Goal: Transaction & Acquisition: Purchase product/service

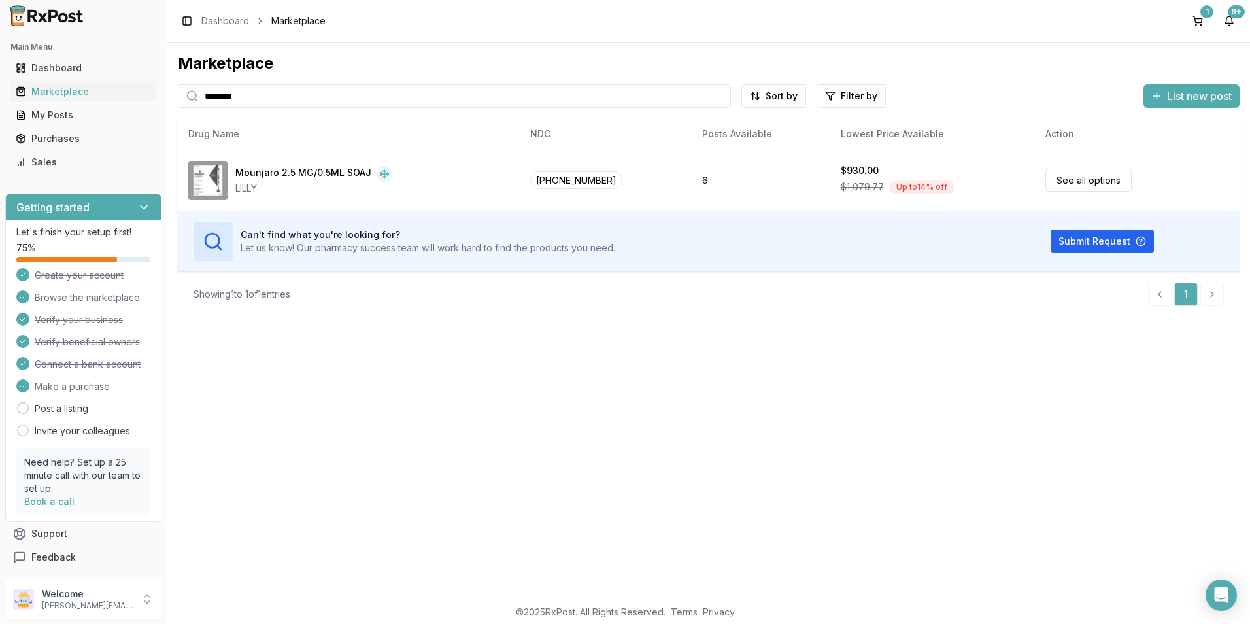
drag, startPoint x: 292, startPoint y: 97, endPoint x: 184, endPoint y: 105, distance: 107.5
click at [184, 105] on div "********" at bounding box center [454, 96] width 553 height 24
type input "******"
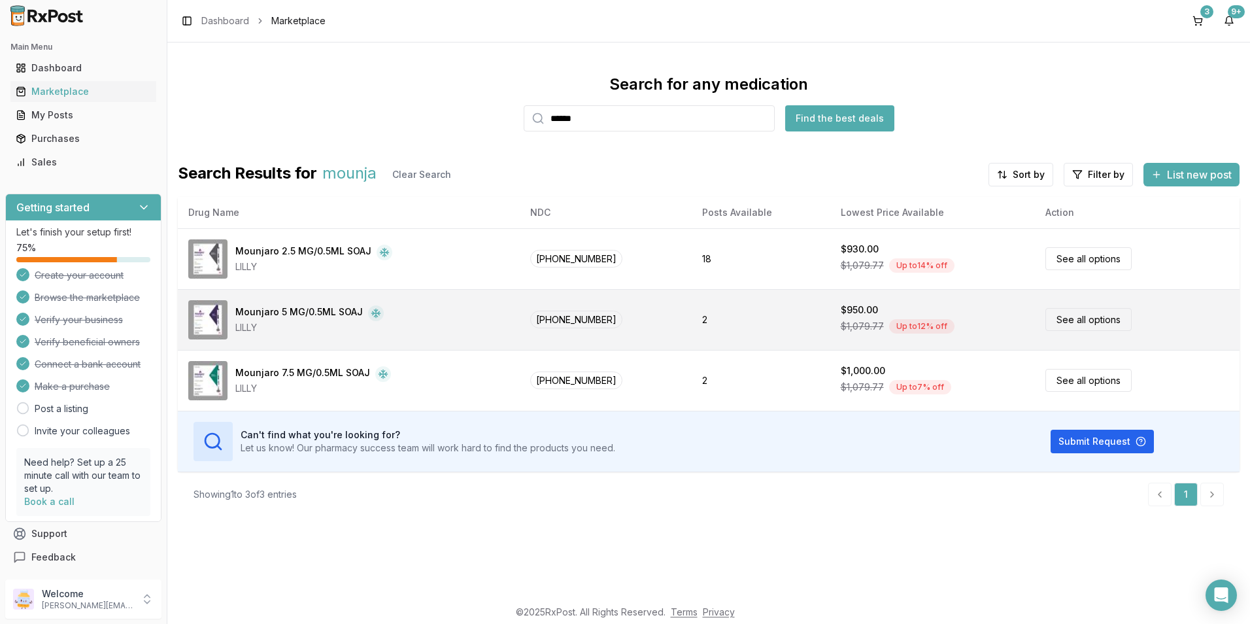
click at [1079, 318] on link "See all options" at bounding box center [1088, 319] width 86 height 23
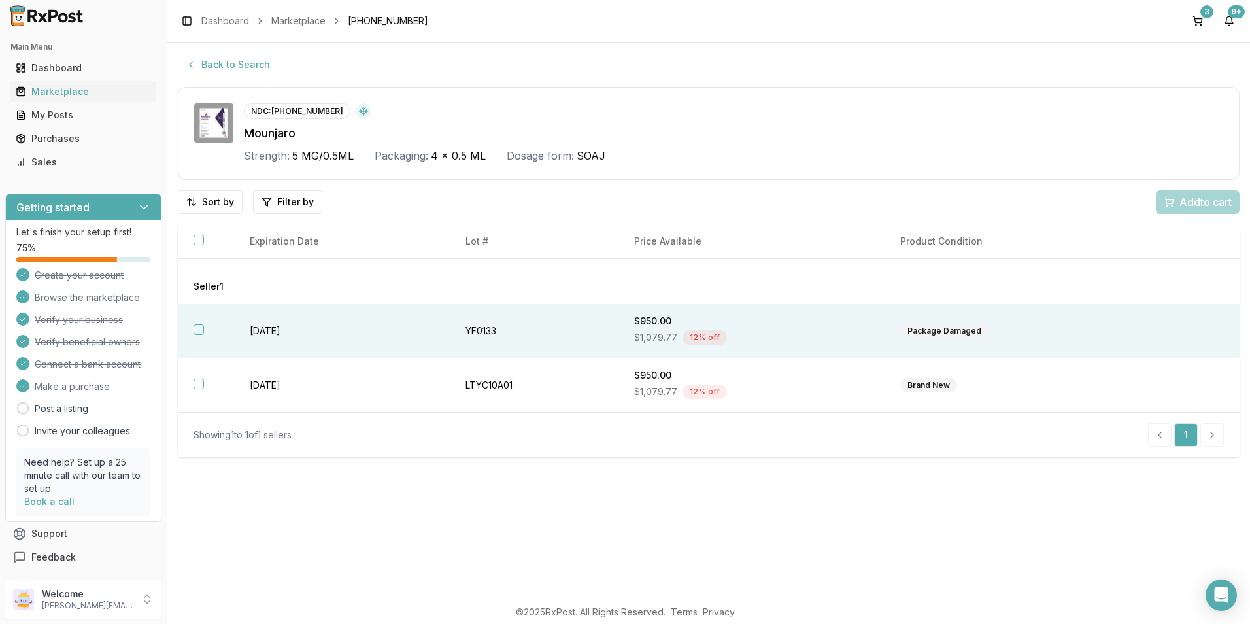
click at [194, 331] on button "button" at bounding box center [199, 329] width 10 height 10
click at [1193, 201] on span "Add 1 to cart" at bounding box center [1203, 202] width 57 height 16
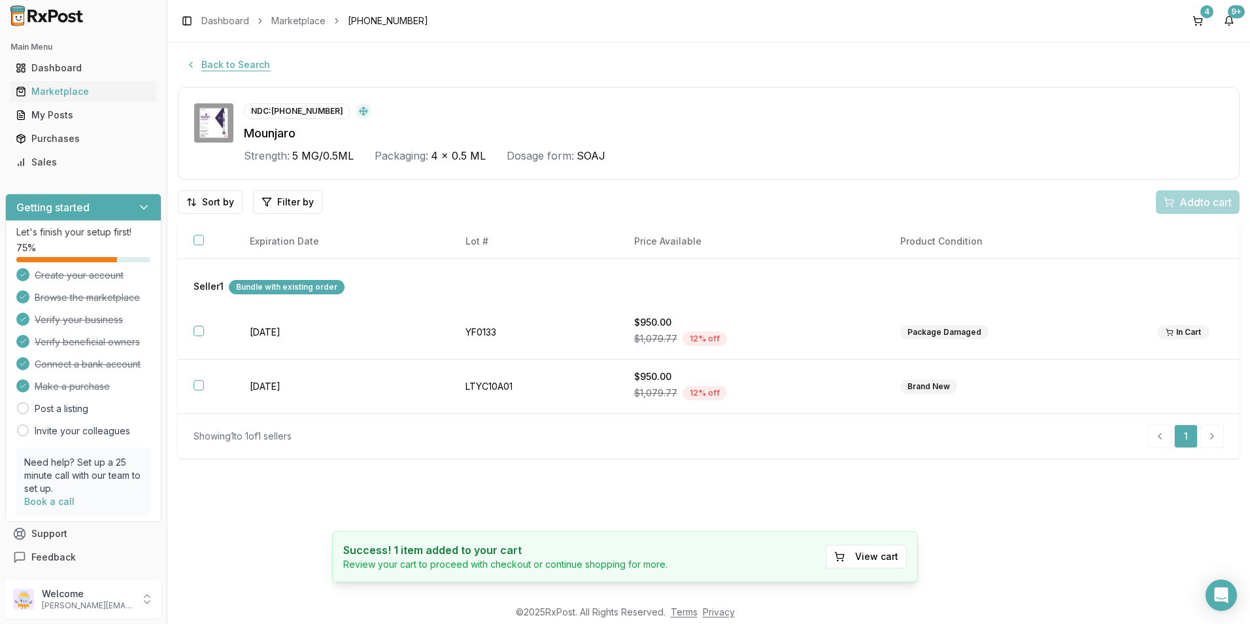
click at [212, 63] on button "Back to Search" at bounding box center [228, 65] width 100 height 24
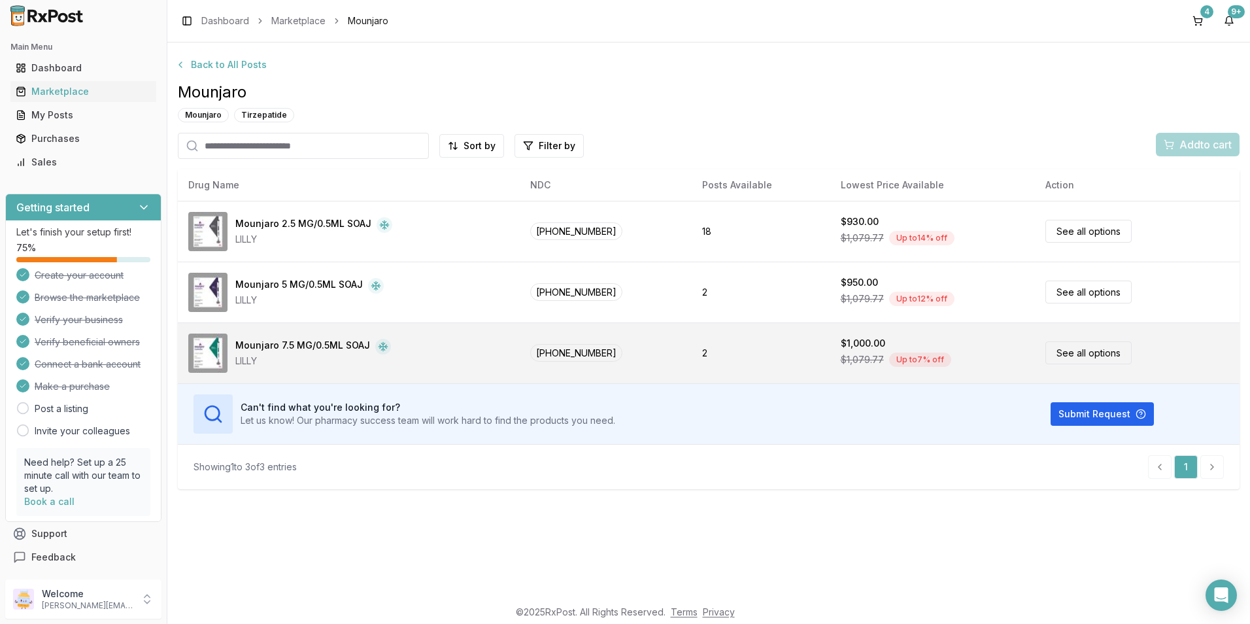
click at [284, 342] on div "Mounjaro 7.5 MG/0.5ML SOAJ" at bounding box center [302, 347] width 135 height 16
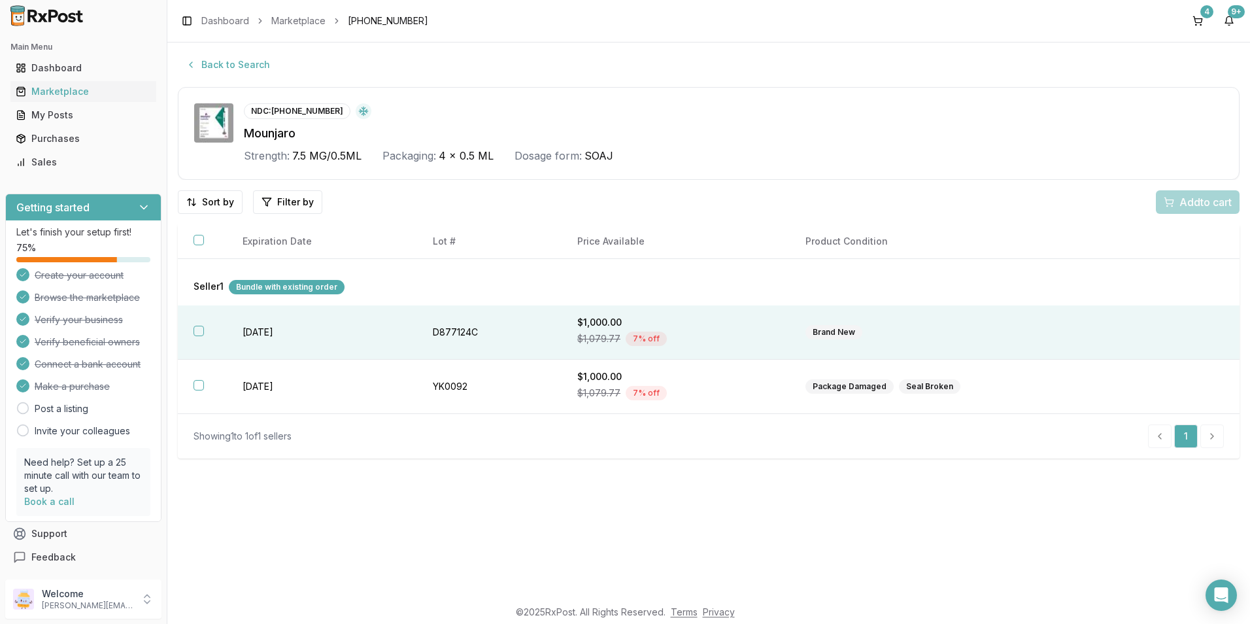
click at [199, 330] on button "button" at bounding box center [199, 331] width 10 height 10
click at [1168, 200] on div "Add 1 to cart" at bounding box center [1195, 202] width 73 height 16
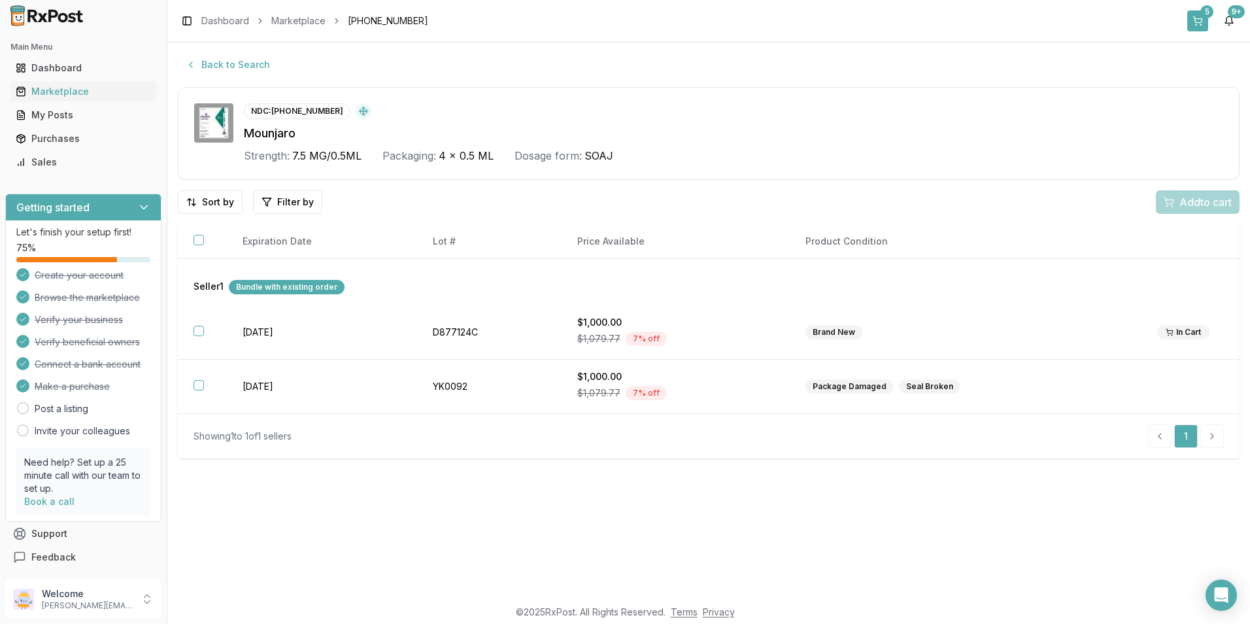
click at [1200, 18] on button "5" at bounding box center [1197, 20] width 21 height 21
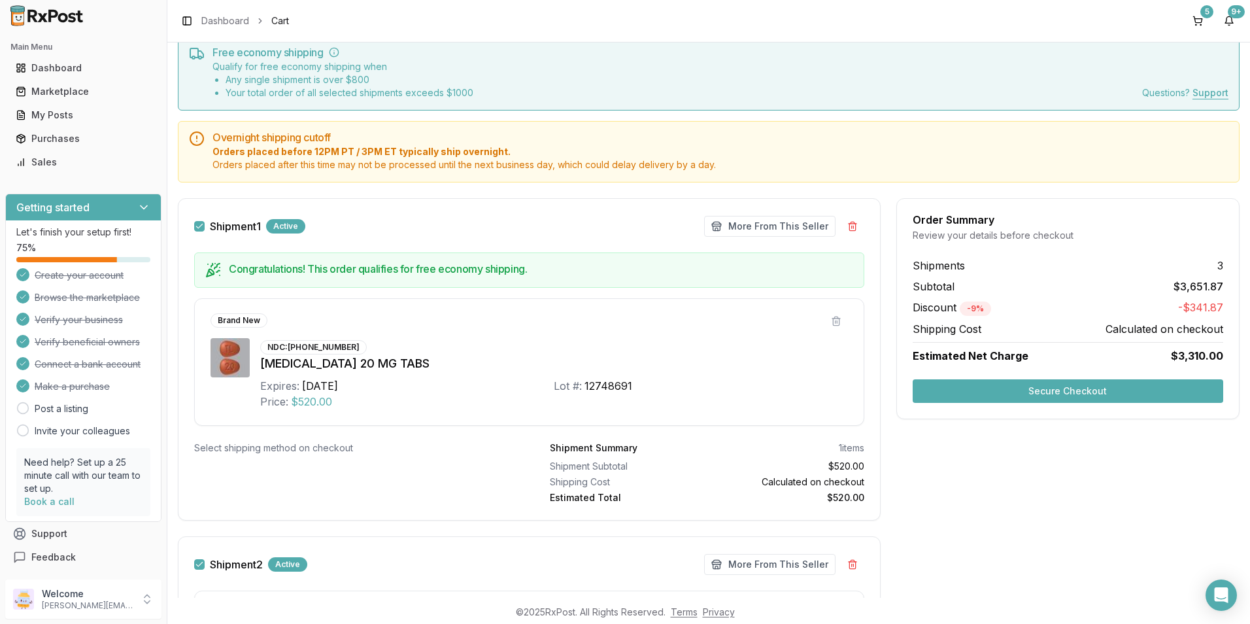
scroll to position [131, 0]
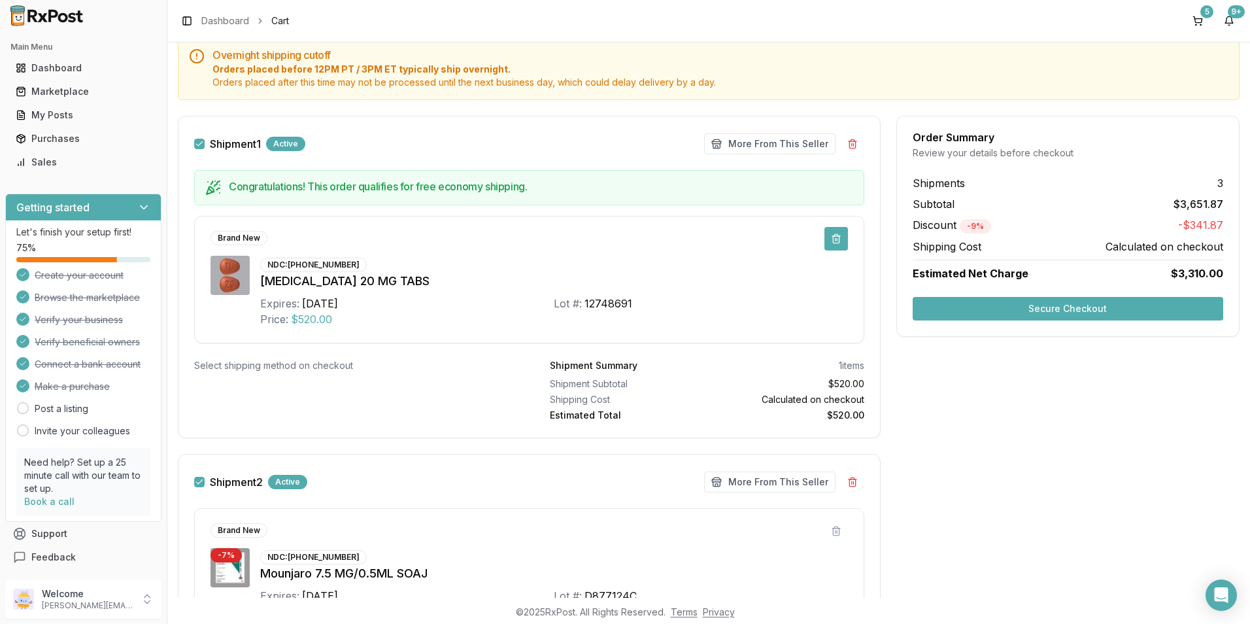
click at [830, 240] on button at bounding box center [836, 239] width 24 height 24
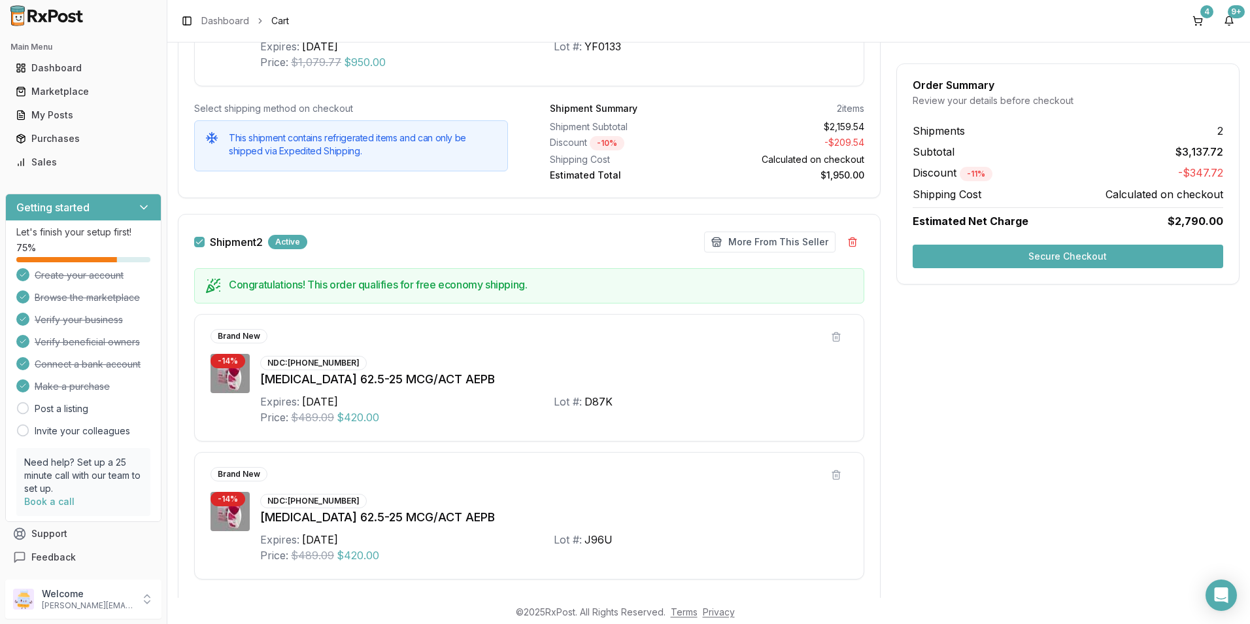
scroll to position [479, 0]
click at [982, 259] on button "Secure Checkout" at bounding box center [1068, 257] width 311 height 24
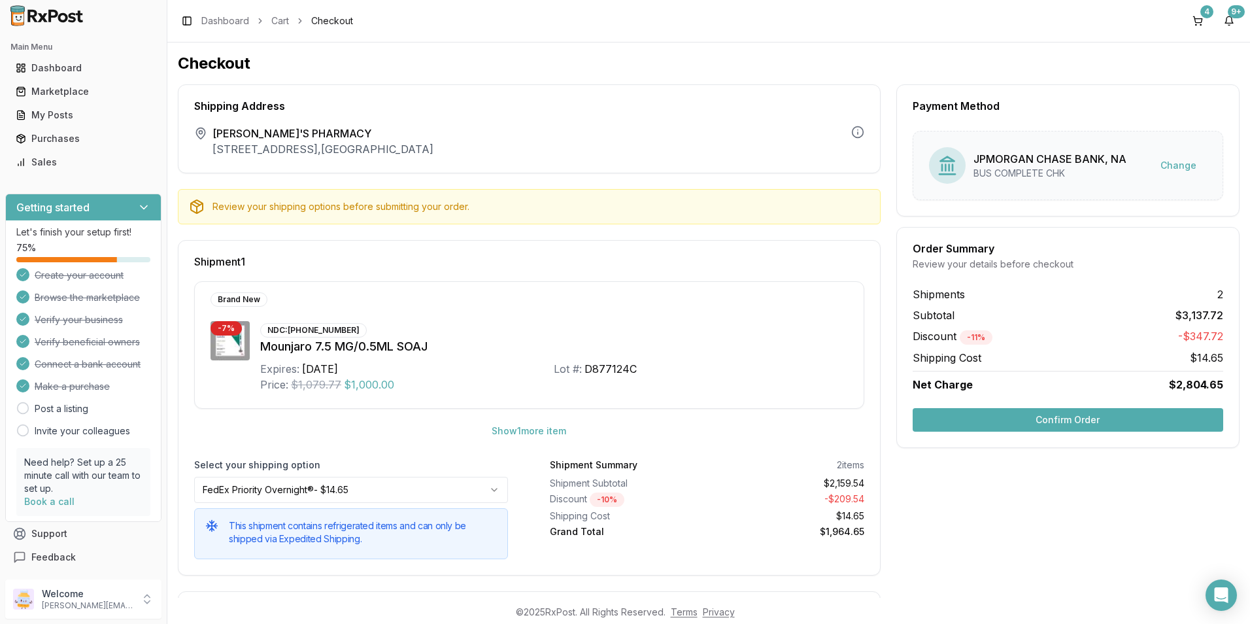
click at [1000, 420] on button "Confirm Order" at bounding box center [1068, 420] width 311 height 24
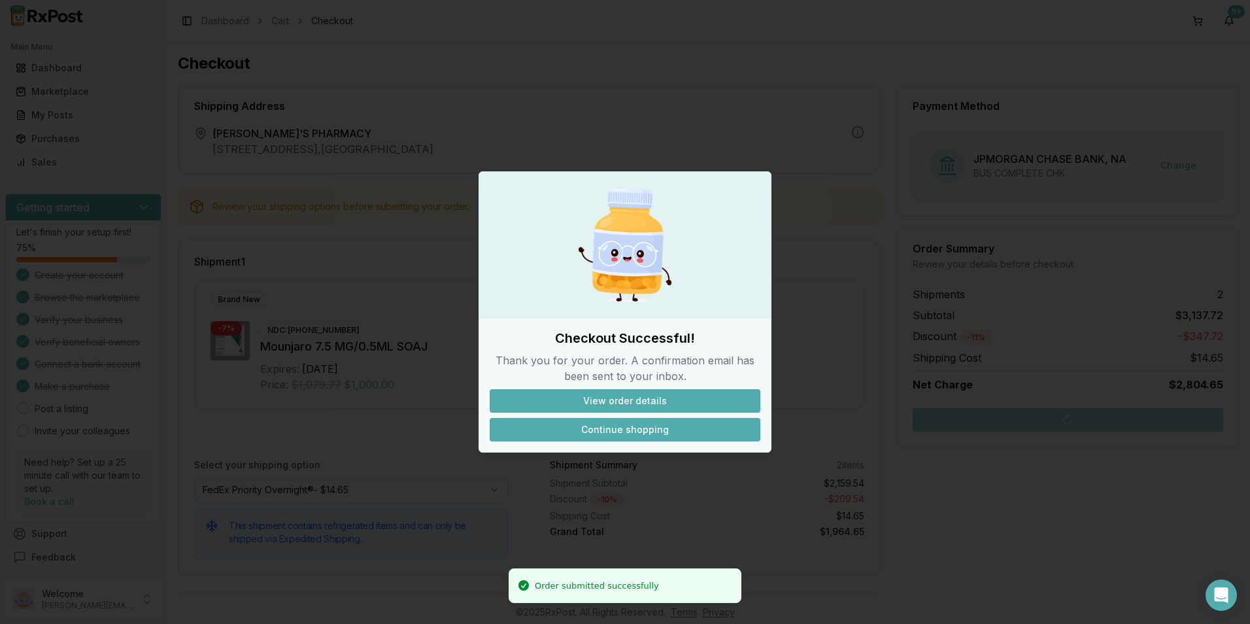
click at [646, 423] on button "Continue shopping" at bounding box center [625, 430] width 271 height 24
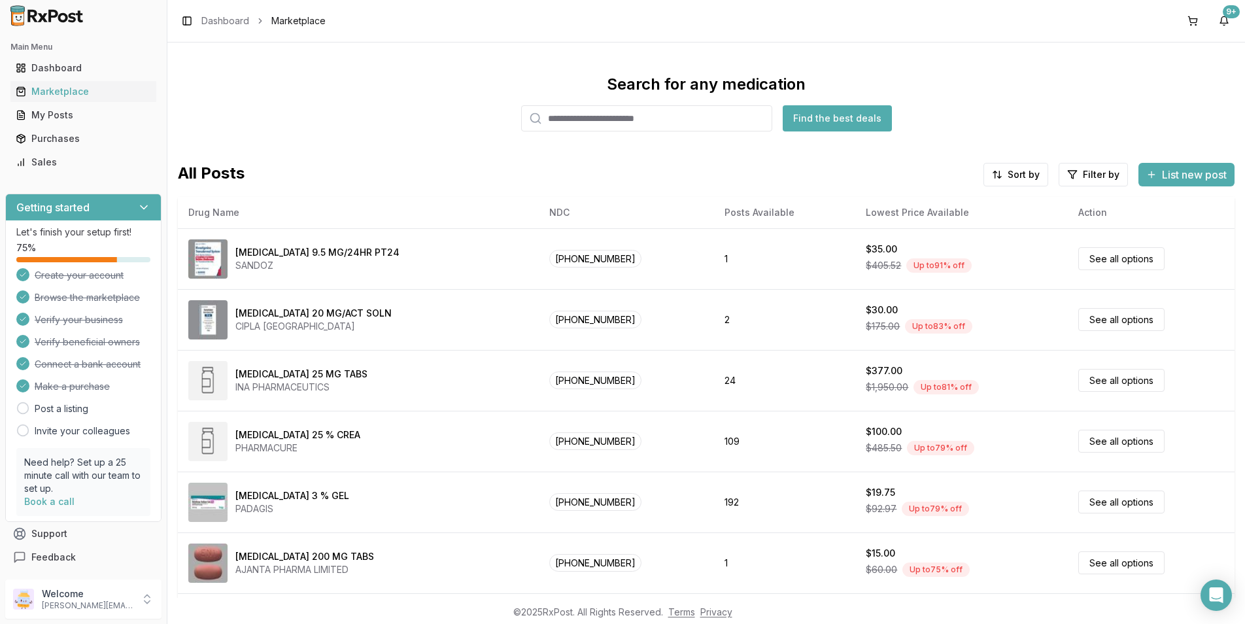
scroll to position [2, 0]
click at [619, 121] on input "search" at bounding box center [646, 116] width 251 height 26
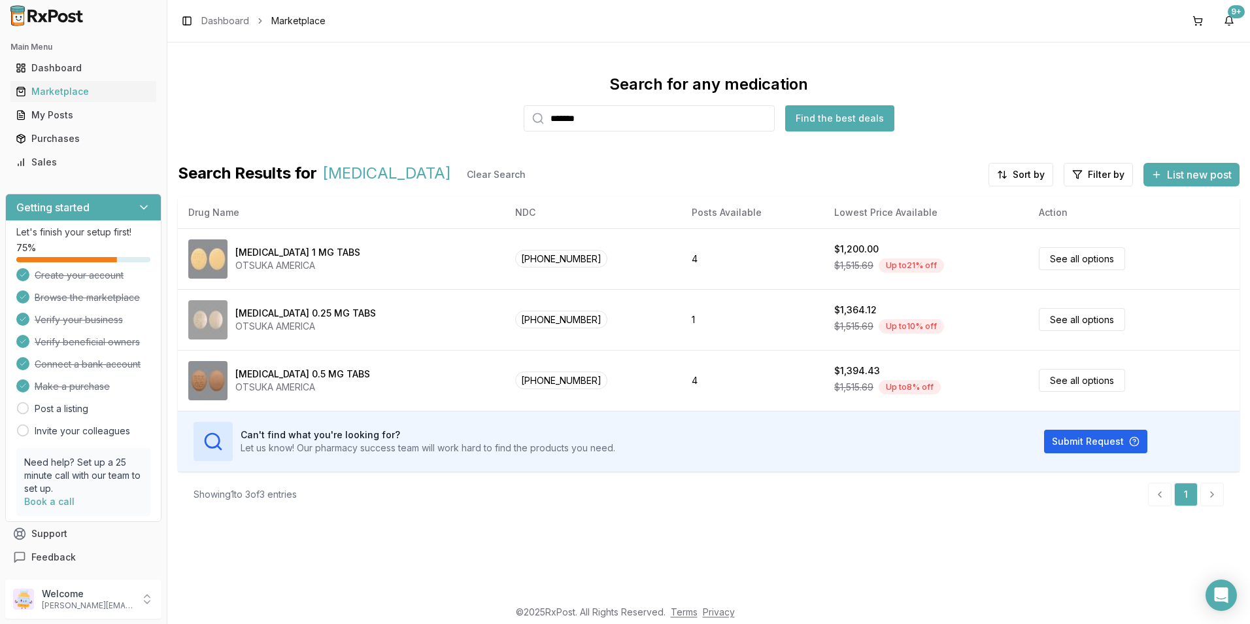
drag, startPoint x: 583, startPoint y: 118, endPoint x: 526, endPoint y: 127, distance: 57.6
click at [526, 127] on div "*******" at bounding box center [649, 118] width 251 height 26
type input "***"
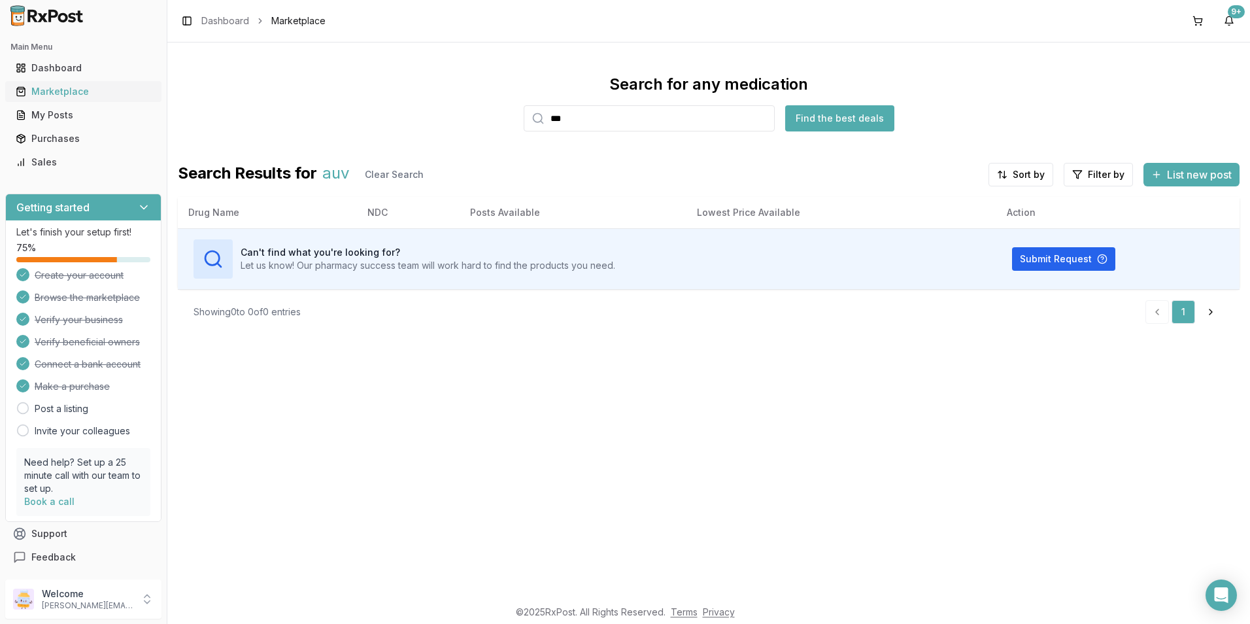
click at [62, 86] on div "Marketplace" at bounding box center [83, 91] width 135 height 13
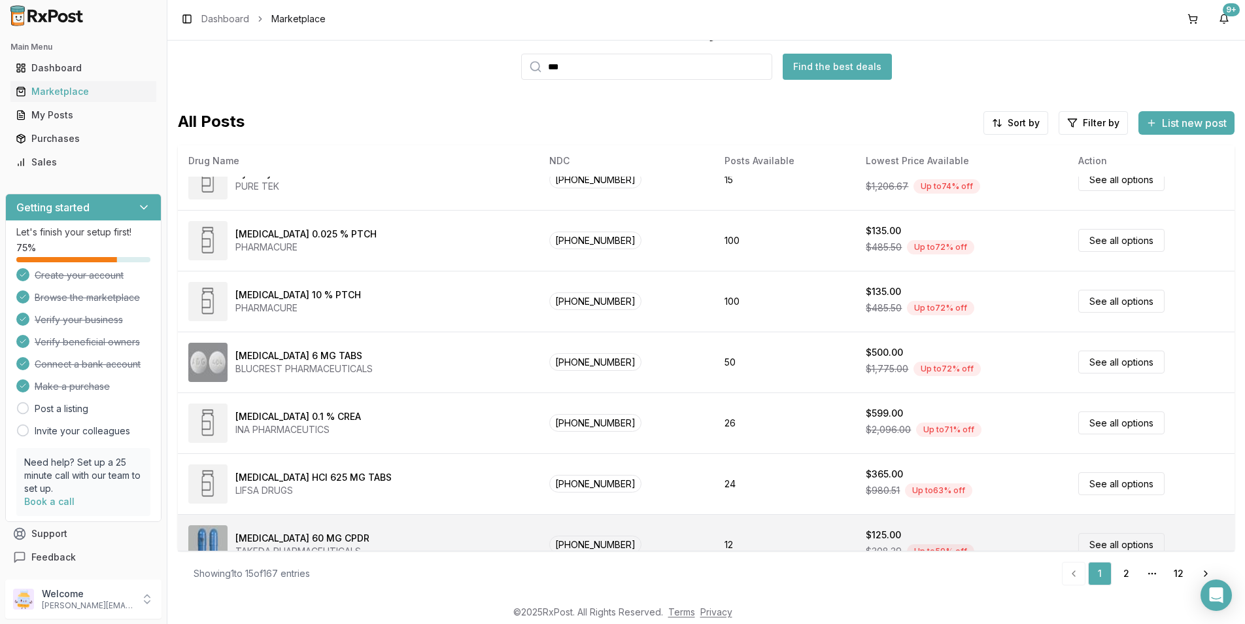
scroll to position [538, 0]
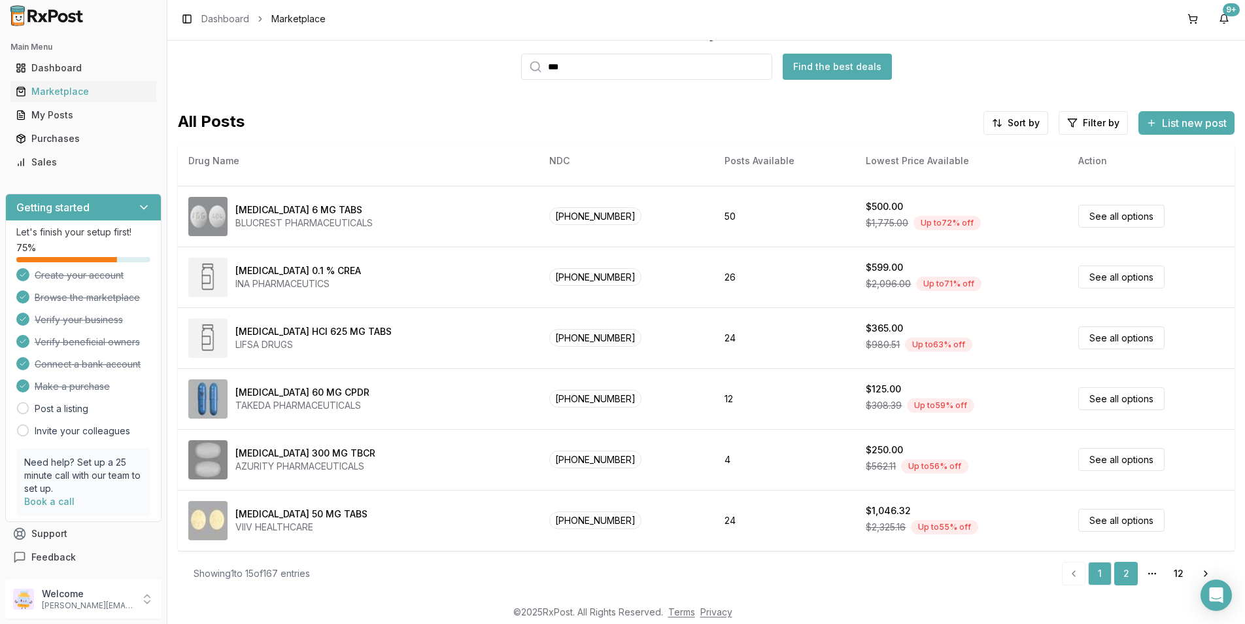
click at [1119, 571] on link "2" at bounding box center [1126, 574] width 24 height 24
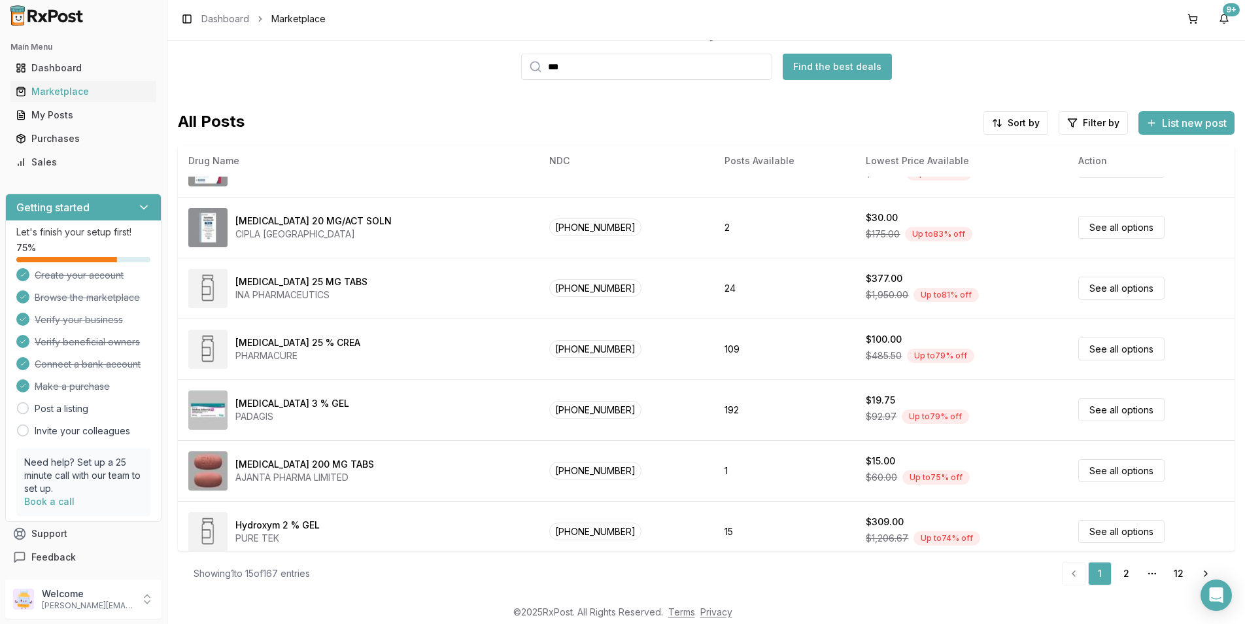
scroll to position [15, 0]
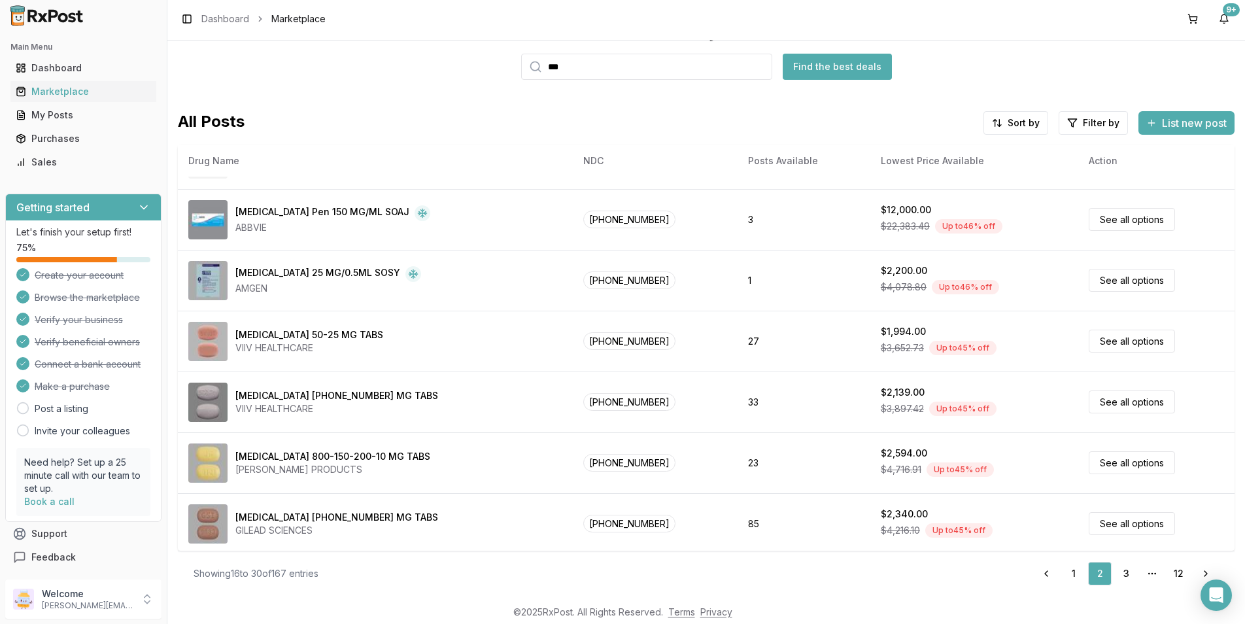
scroll to position [538, 0]
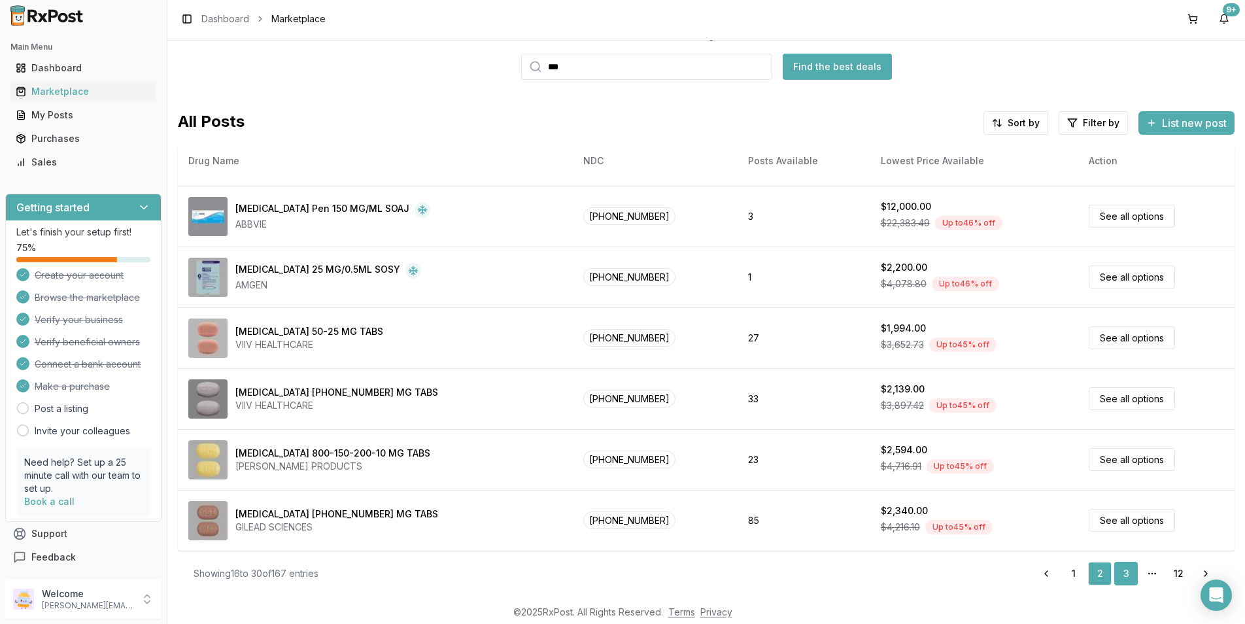
click at [1117, 578] on link "3" at bounding box center [1126, 574] width 24 height 24
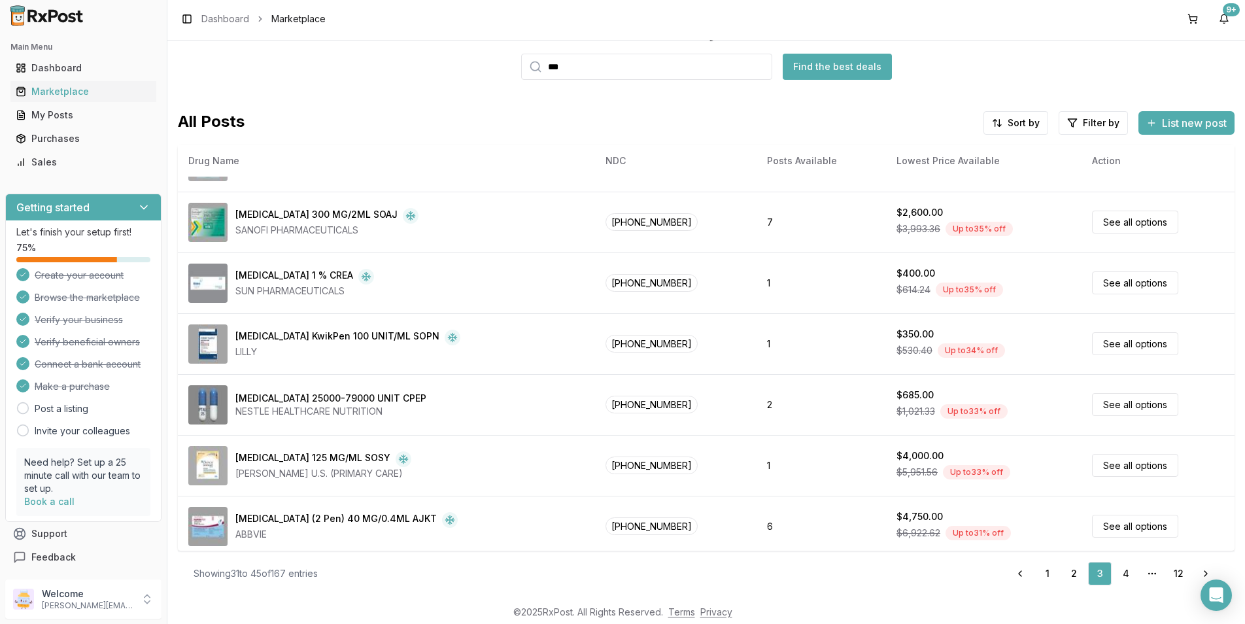
scroll to position [538, 0]
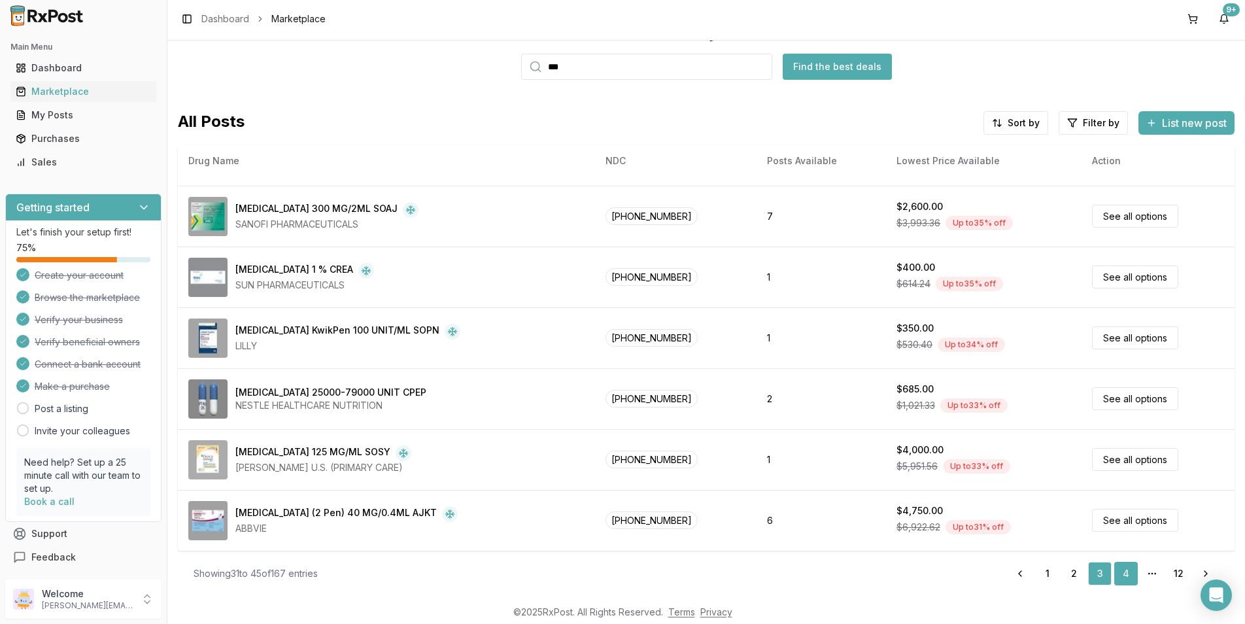
click at [1125, 573] on link "4" at bounding box center [1126, 574] width 24 height 24
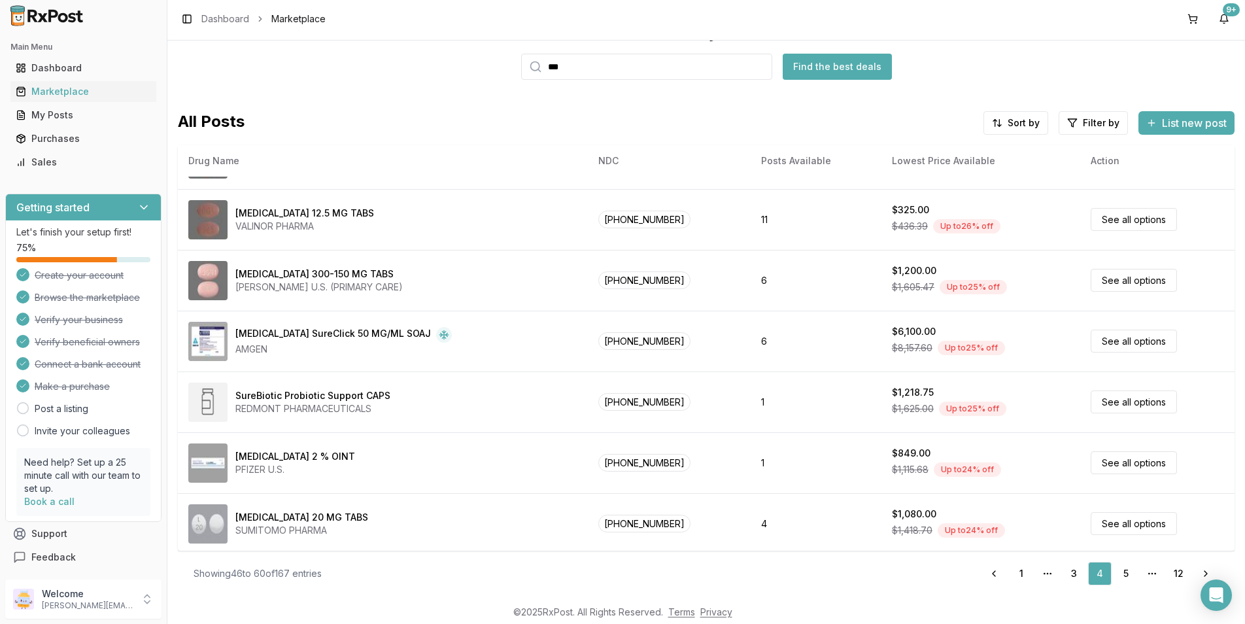
scroll to position [538, 0]
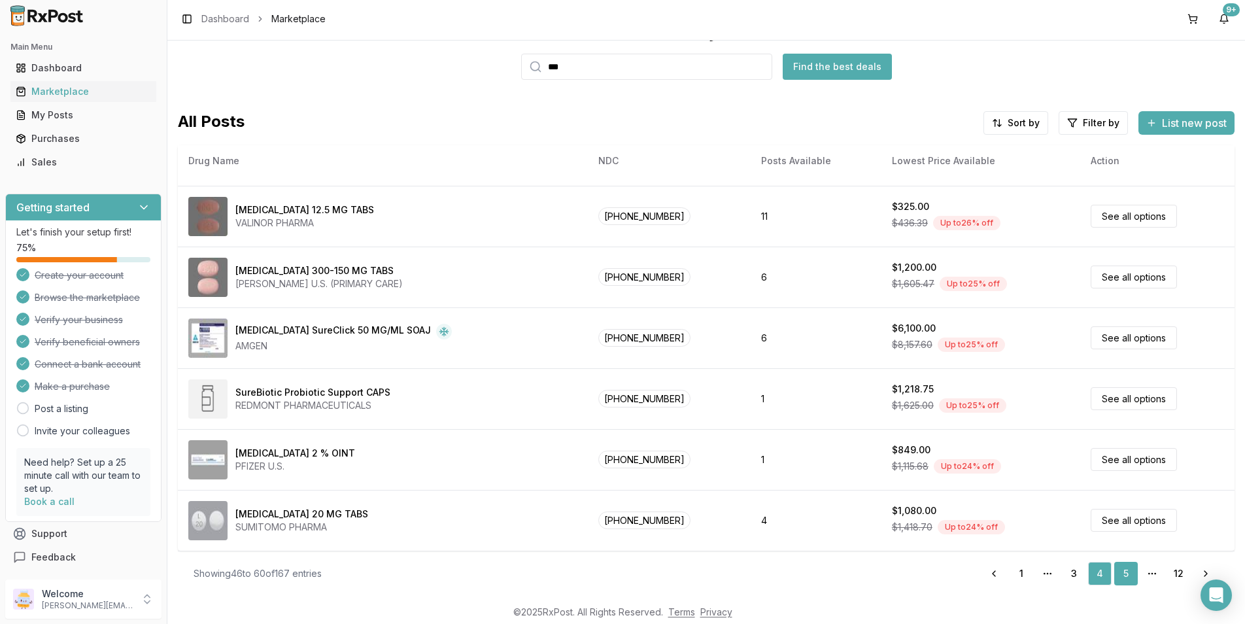
click at [1115, 572] on link "5" at bounding box center [1126, 574] width 24 height 24
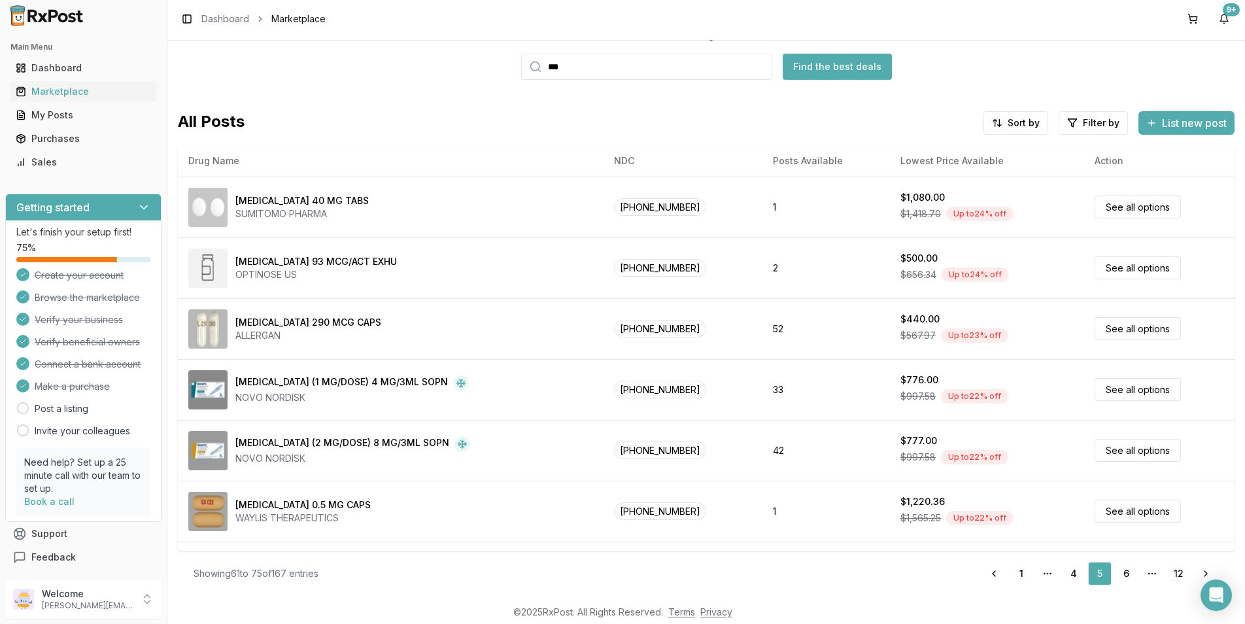
click at [428, 322] on div "[MEDICAL_DATA] 290 MCG CAPS ALLERGAN" at bounding box center [390, 328] width 405 height 39
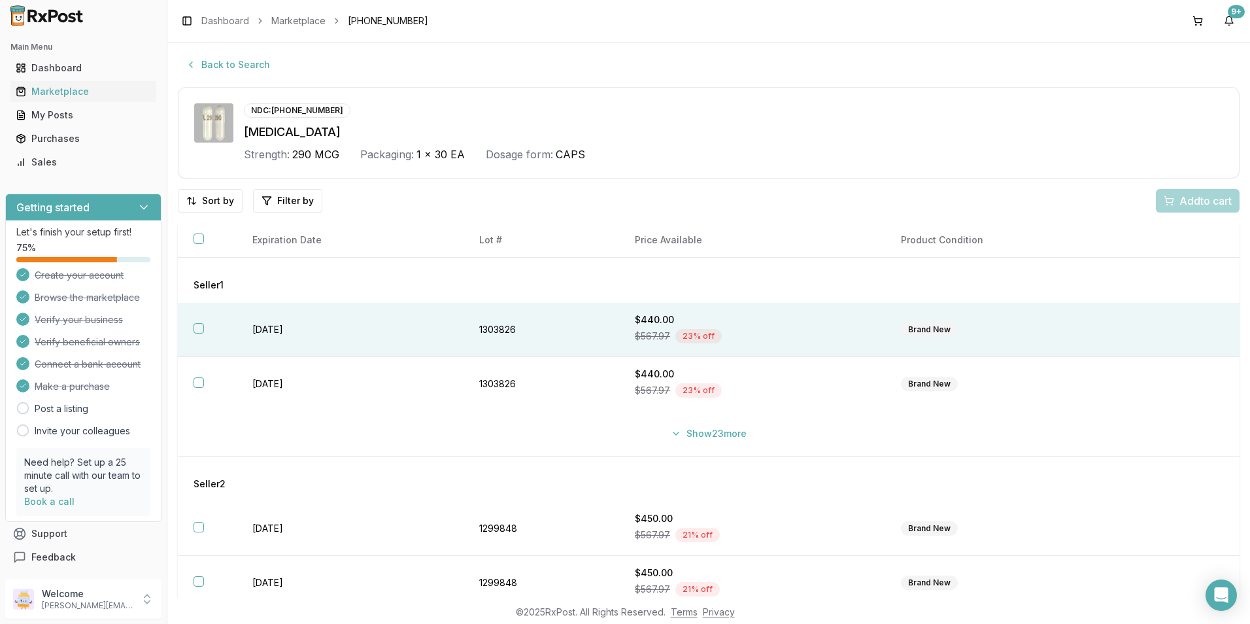
click at [203, 326] on button "button" at bounding box center [199, 328] width 10 height 10
click at [1204, 201] on span "Add 1 to cart" at bounding box center [1203, 201] width 57 height 16
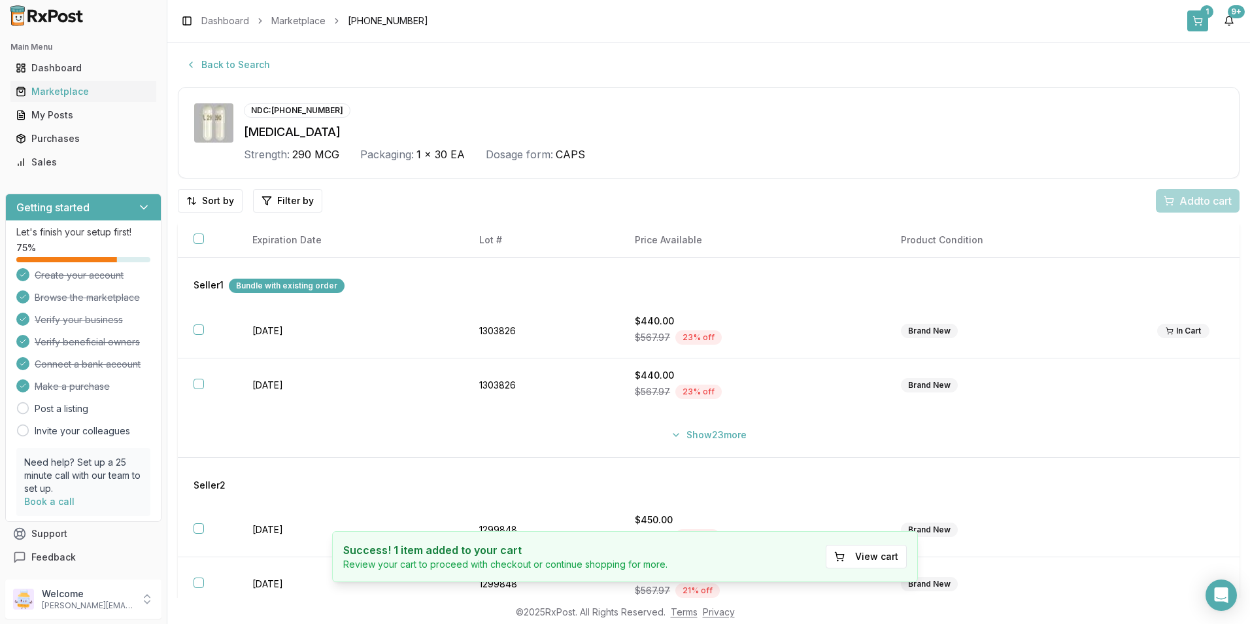
click at [1202, 15] on div "1" at bounding box center [1206, 11] width 13 height 13
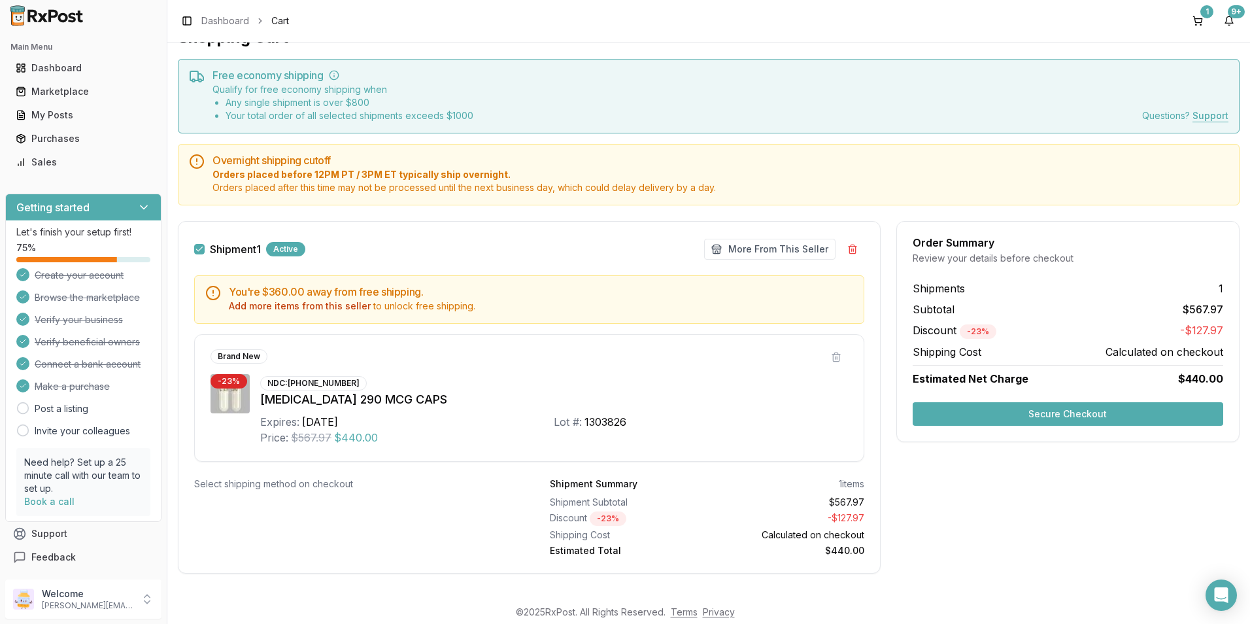
scroll to position [38, 0]
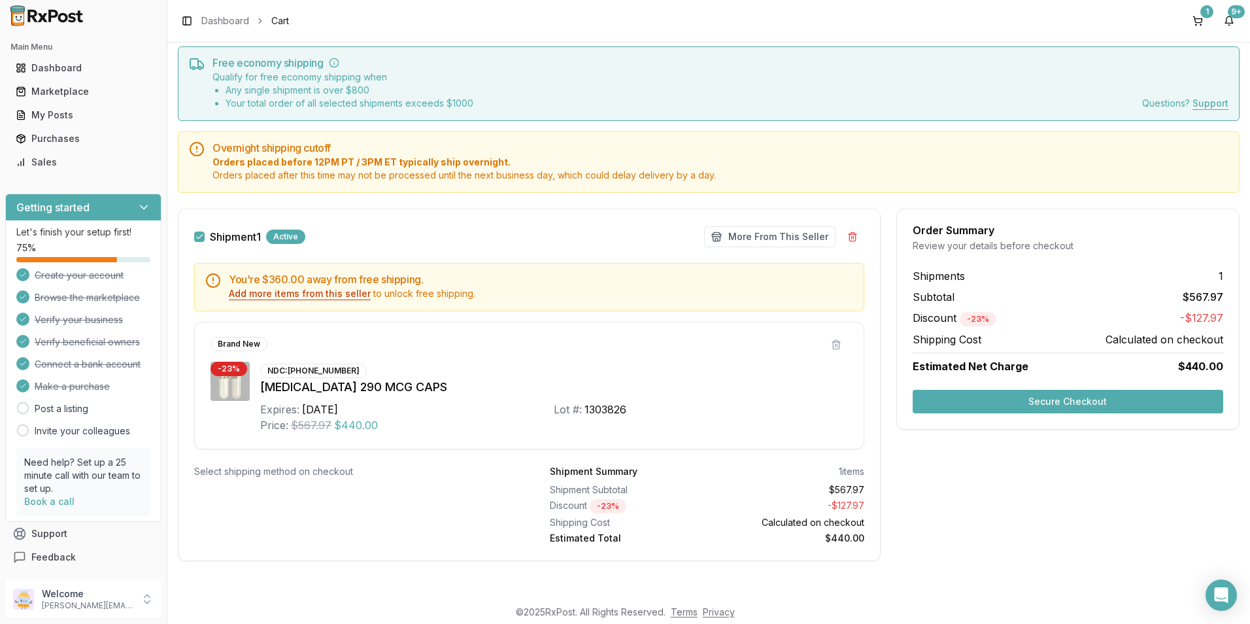
click at [332, 291] on button "Add more items from this seller" at bounding box center [300, 293] width 142 height 13
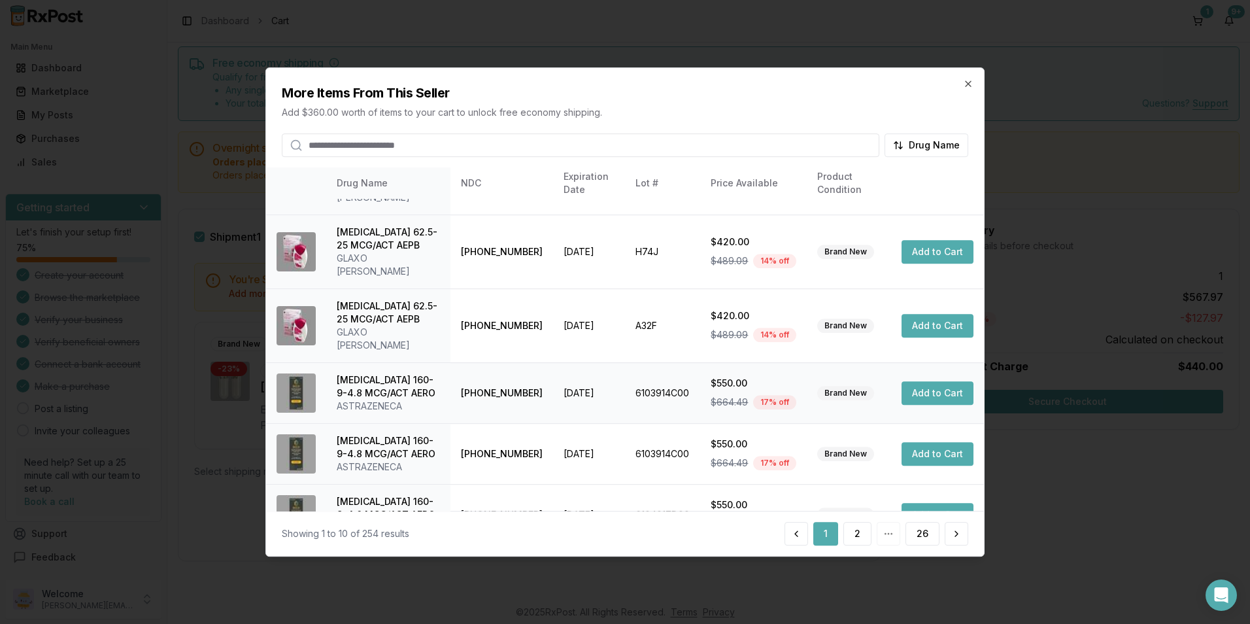
scroll to position [296, 0]
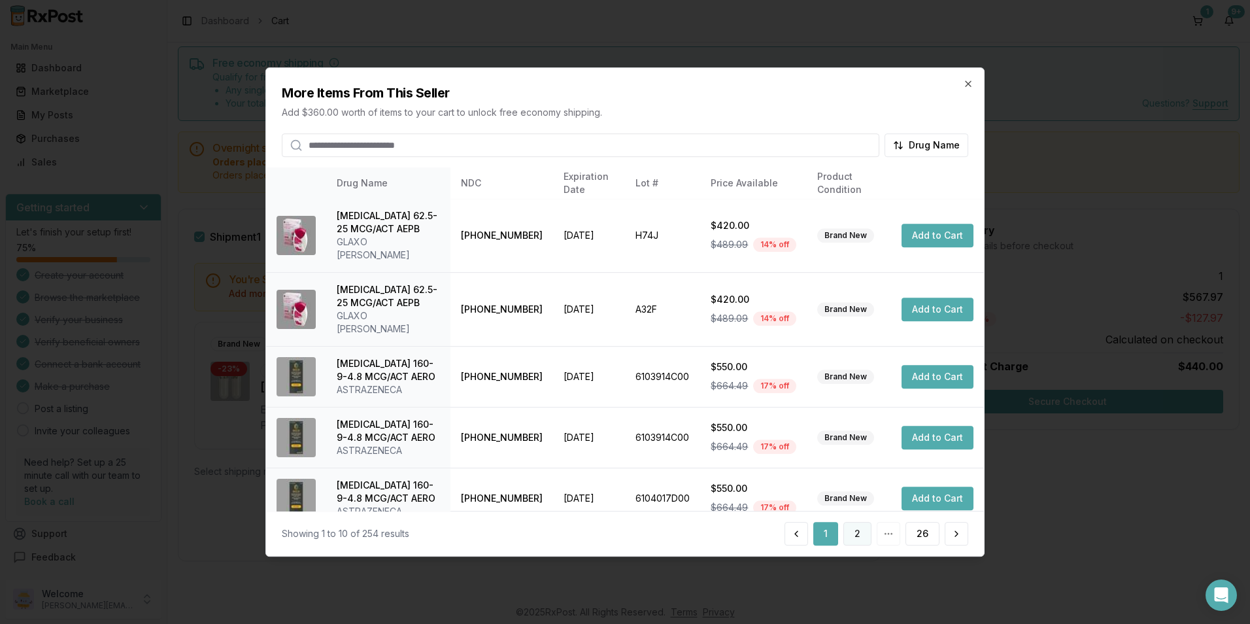
click at [851, 535] on button "2" at bounding box center [857, 534] width 28 height 24
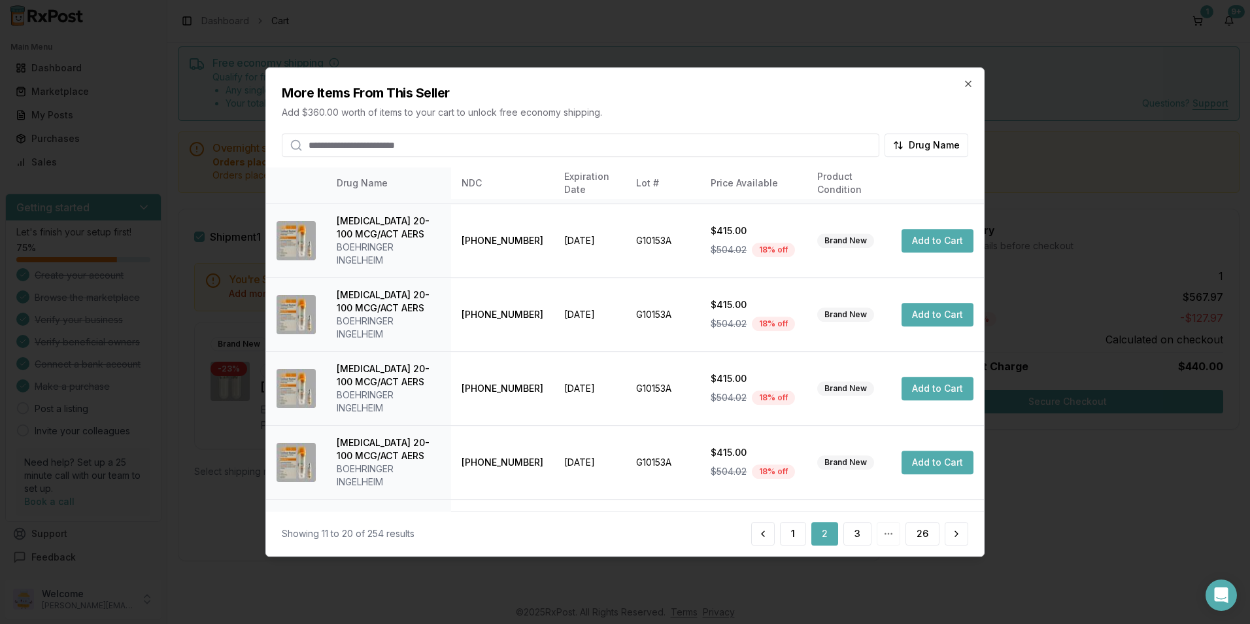
scroll to position [388, 0]
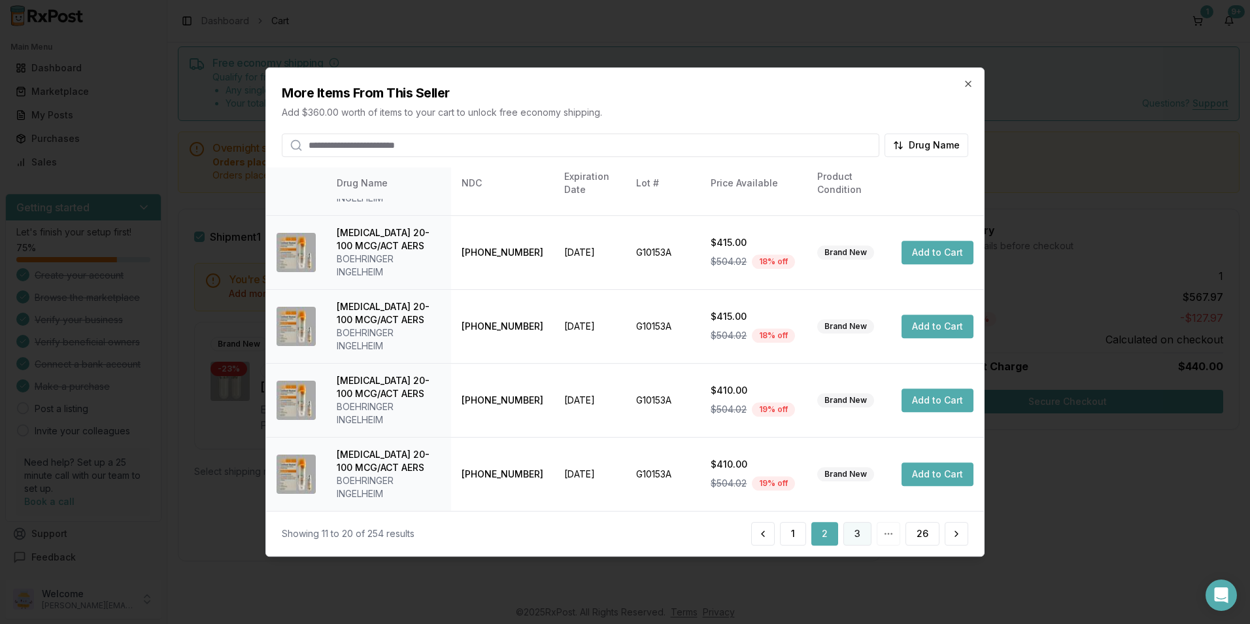
click at [851, 534] on button "3" at bounding box center [857, 534] width 28 height 24
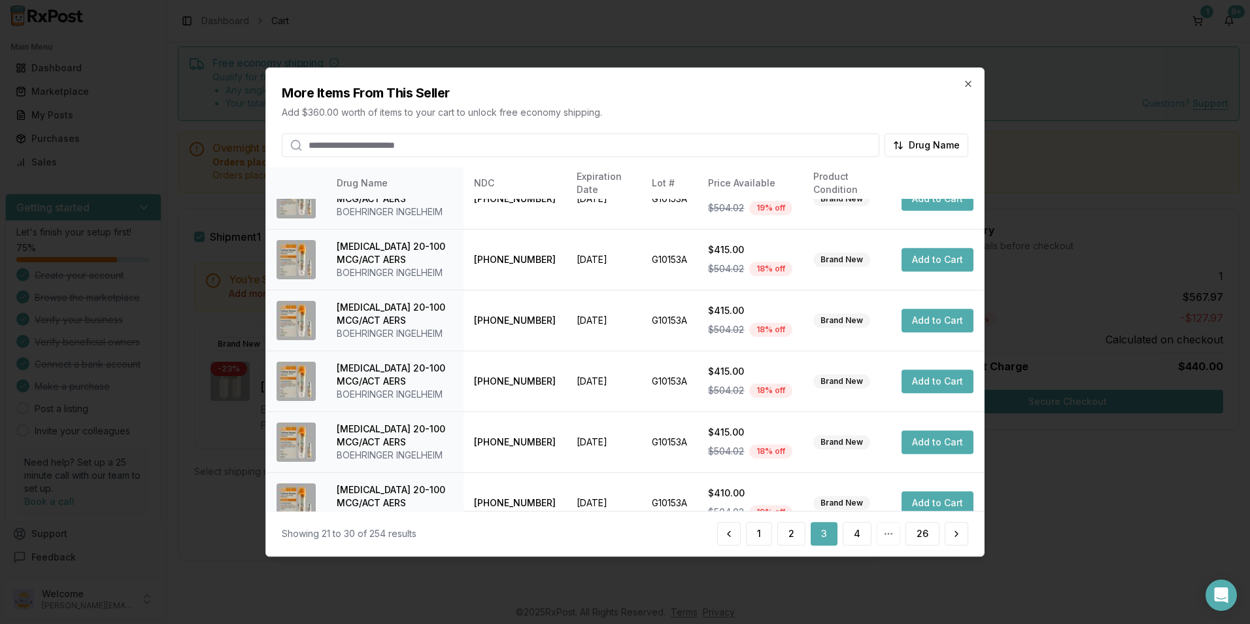
scroll to position [296, 0]
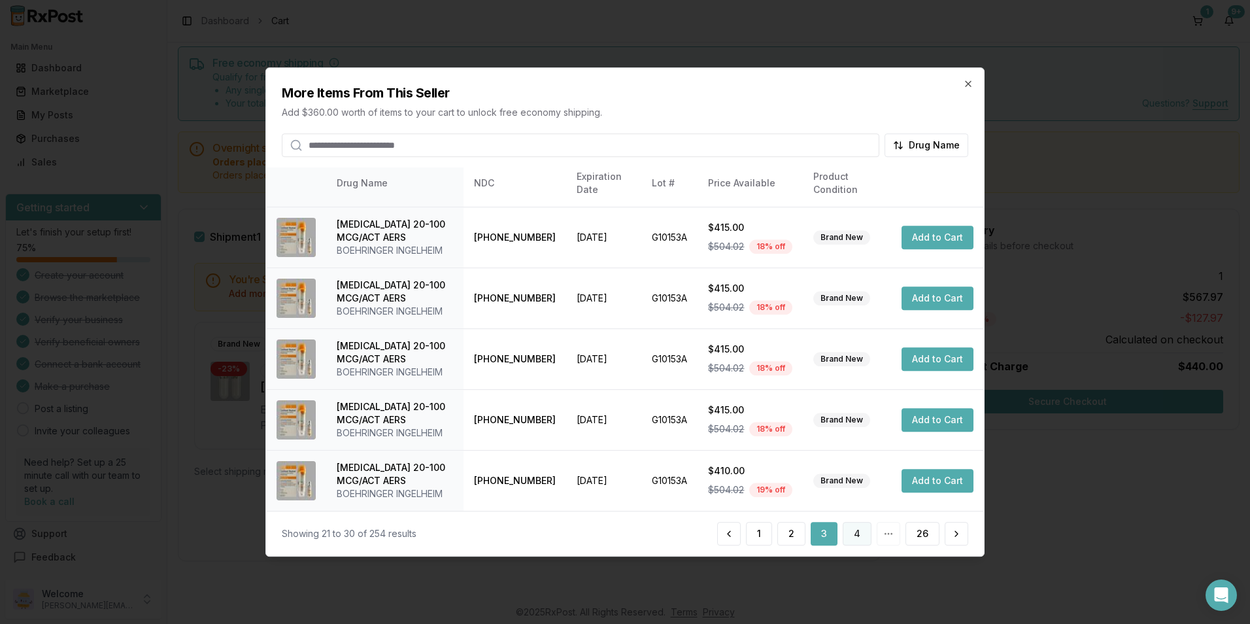
click at [855, 530] on button "4" at bounding box center [857, 534] width 29 height 24
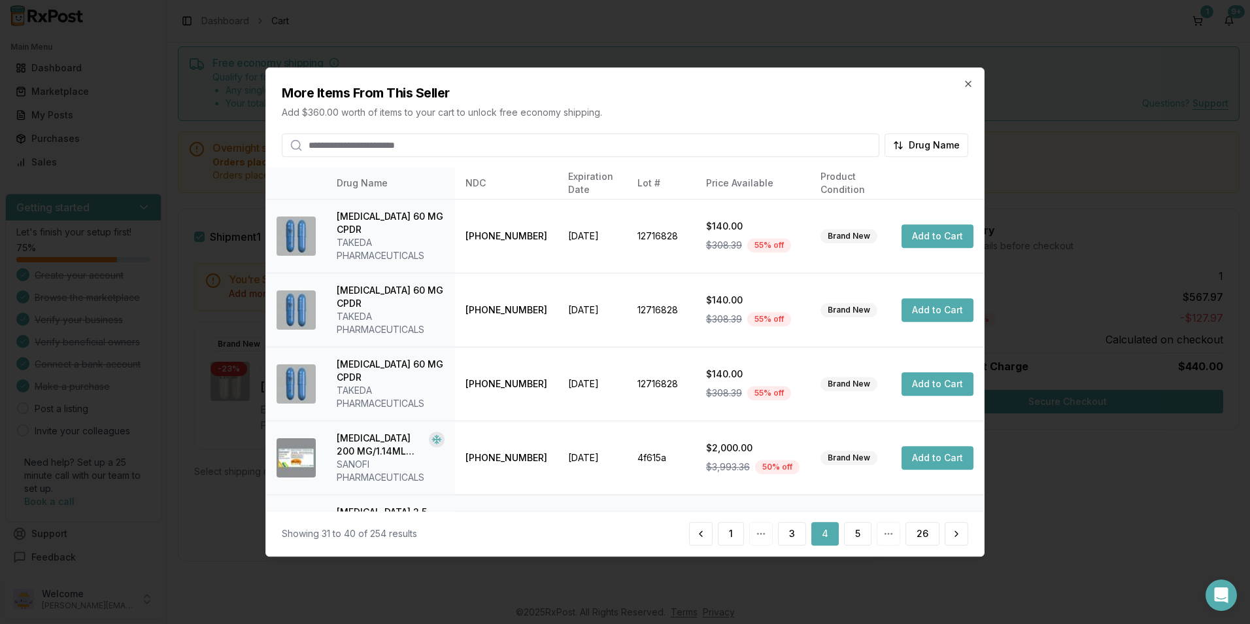
click at [902, 520] on button "Add to Cart" at bounding box center [938, 532] width 72 height 24
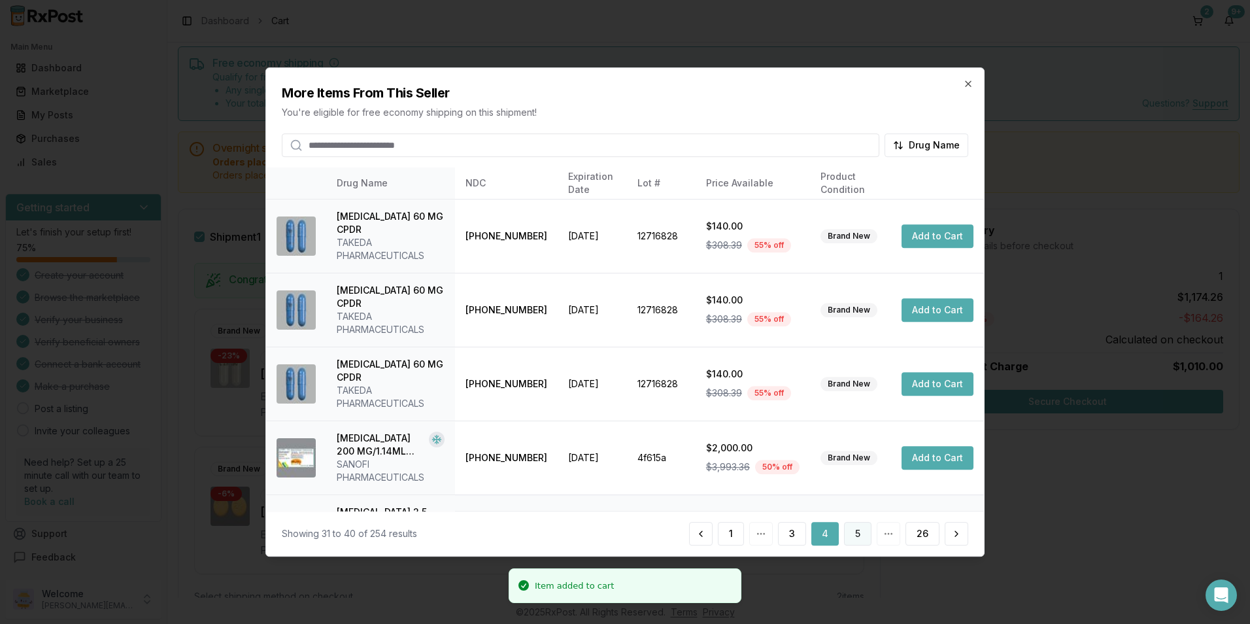
click at [860, 529] on button "5" at bounding box center [857, 534] width 27 height 24
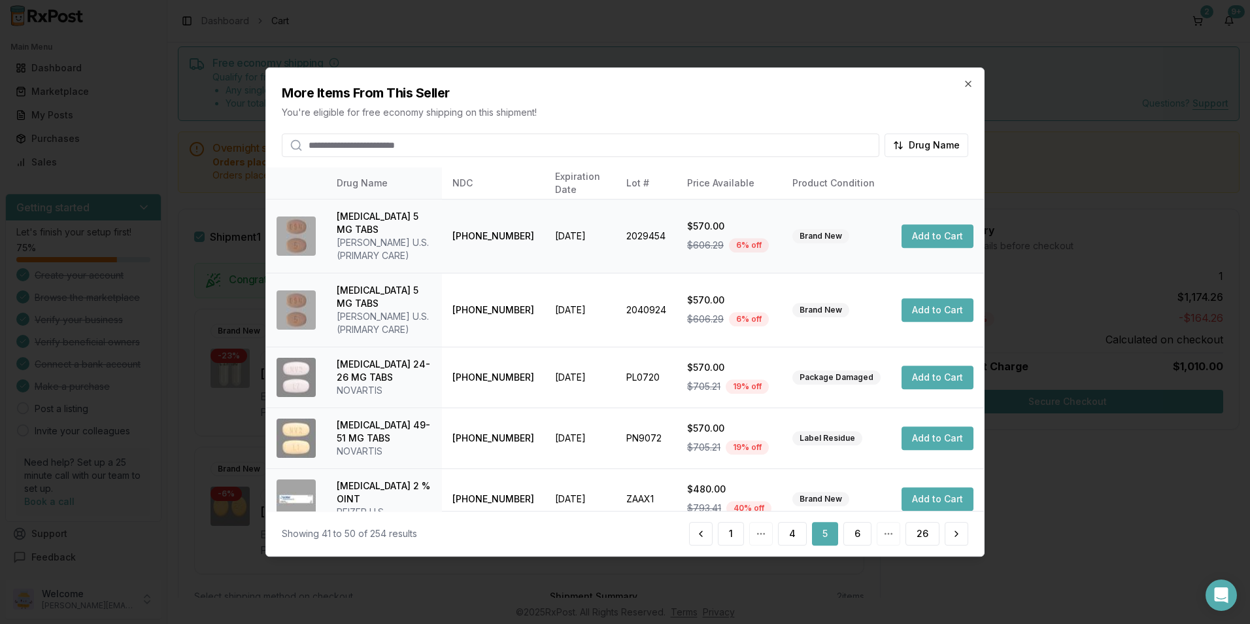
click at [918, 226] on button "Add to Cart" at bounding box center [938, 236] width 72 height 24
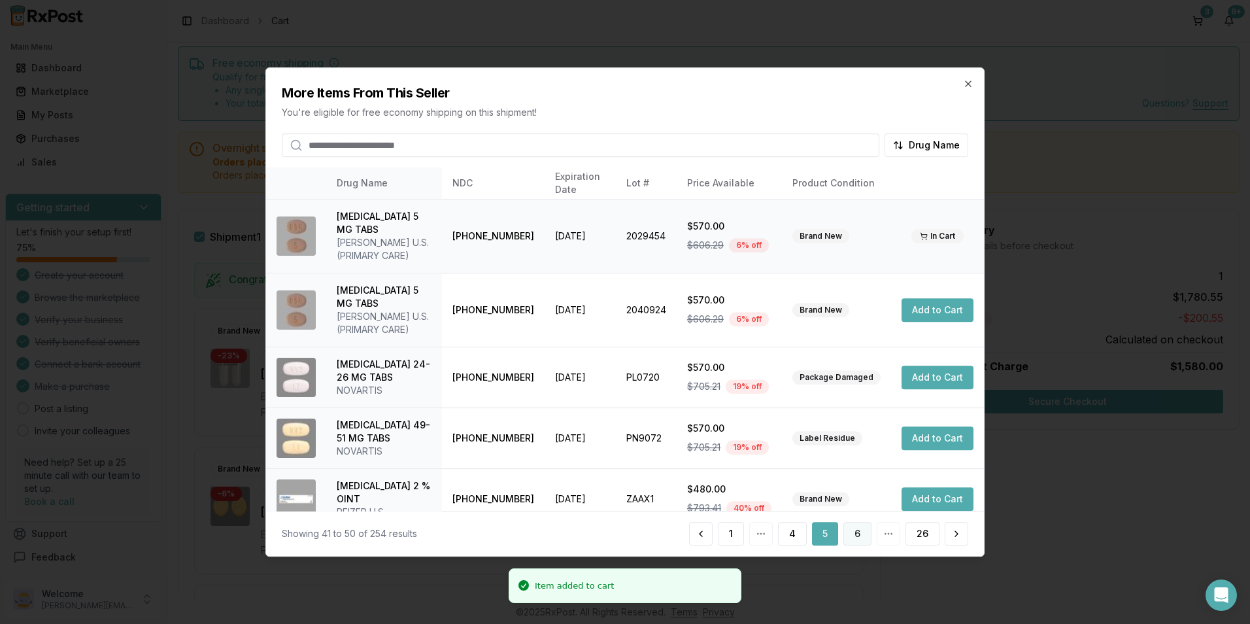
click at [859, 526] on button "6" at bounding box center [857, 534] width 28 height 24
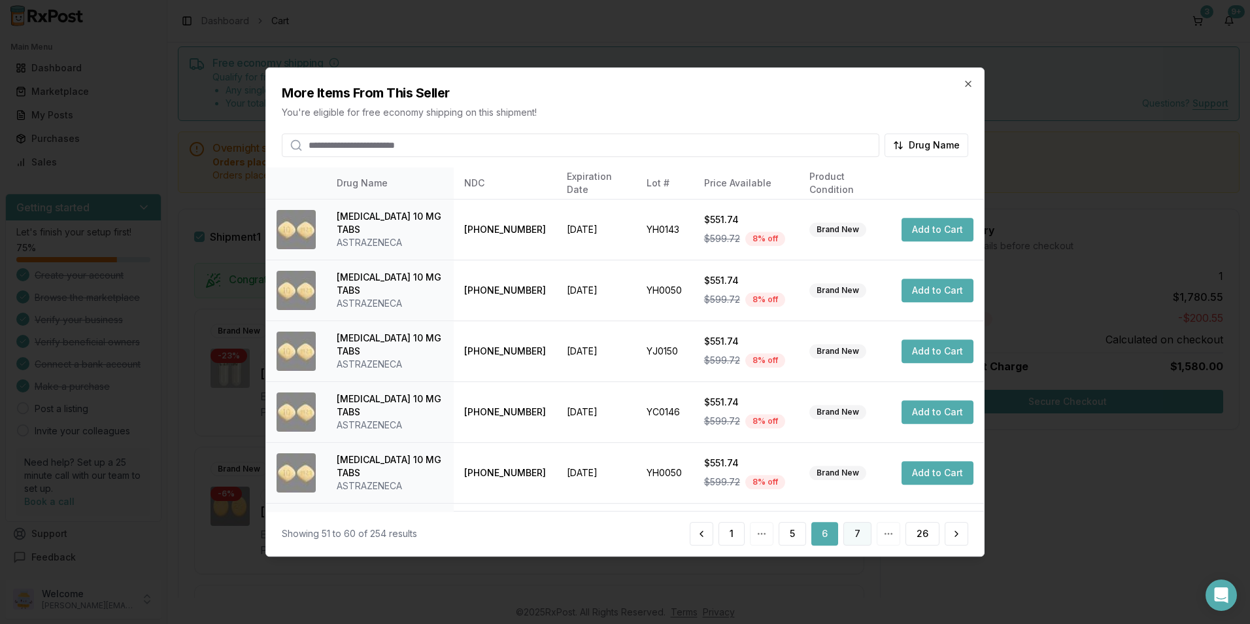
click at [858, 540] on button "7" at bounding box center [857, 534] width 28 height 24
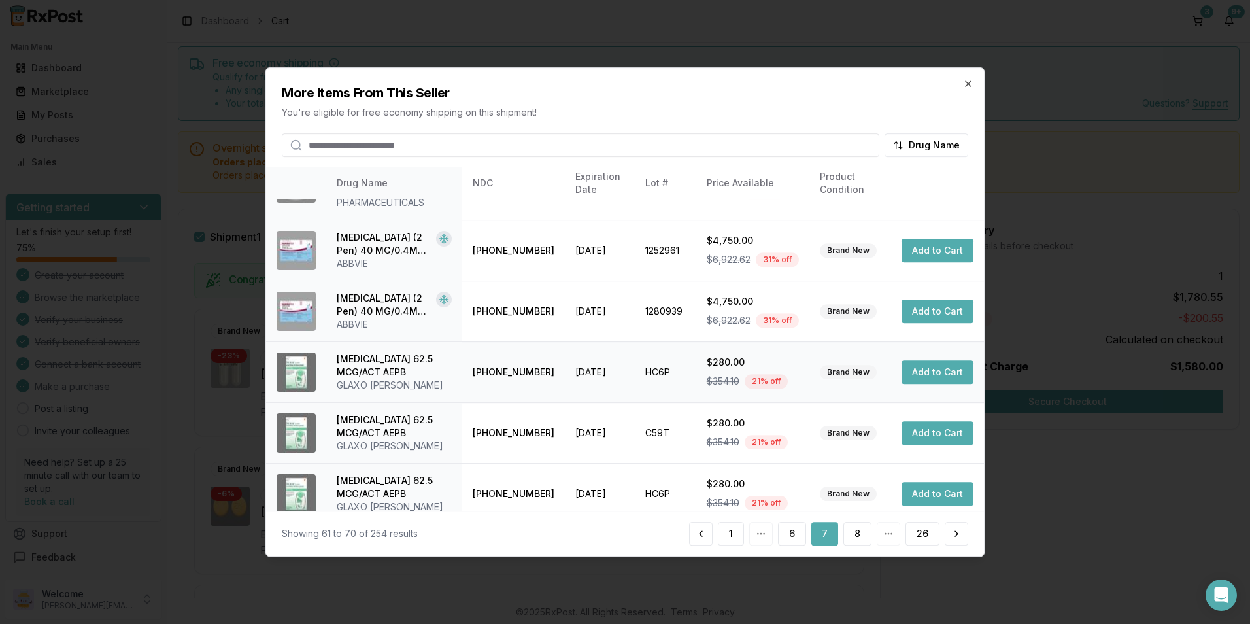
scroll to position [0, 0]
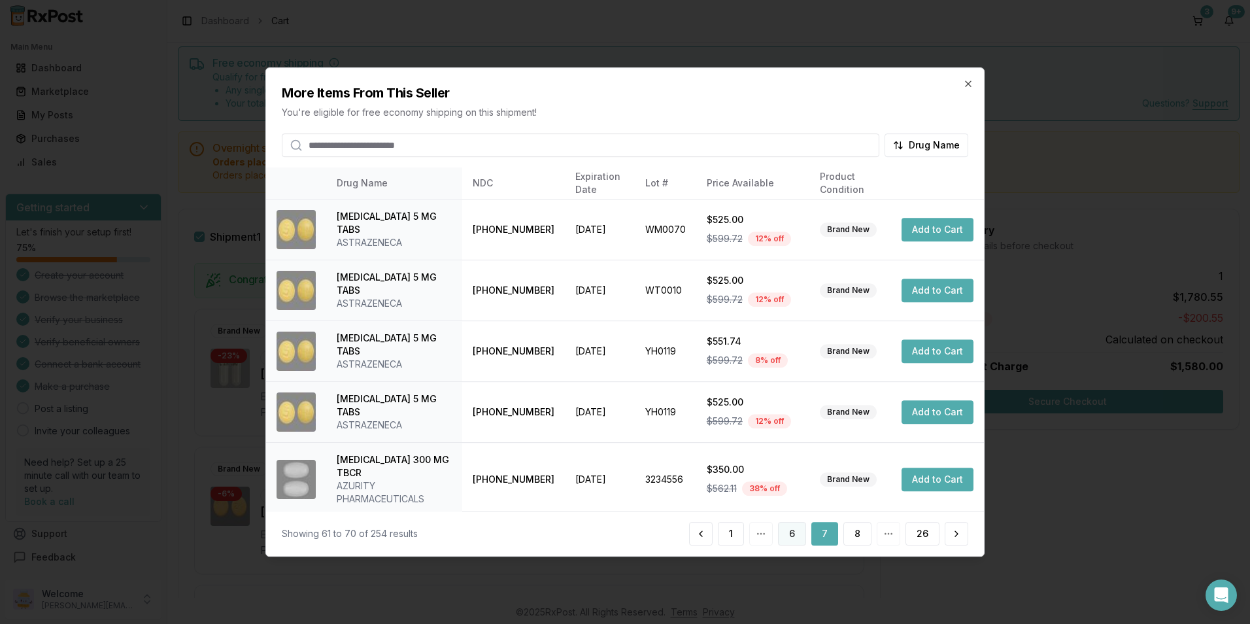
click at [797, 532] on button "6" at bounding box center [792, 534] width 28 height 24
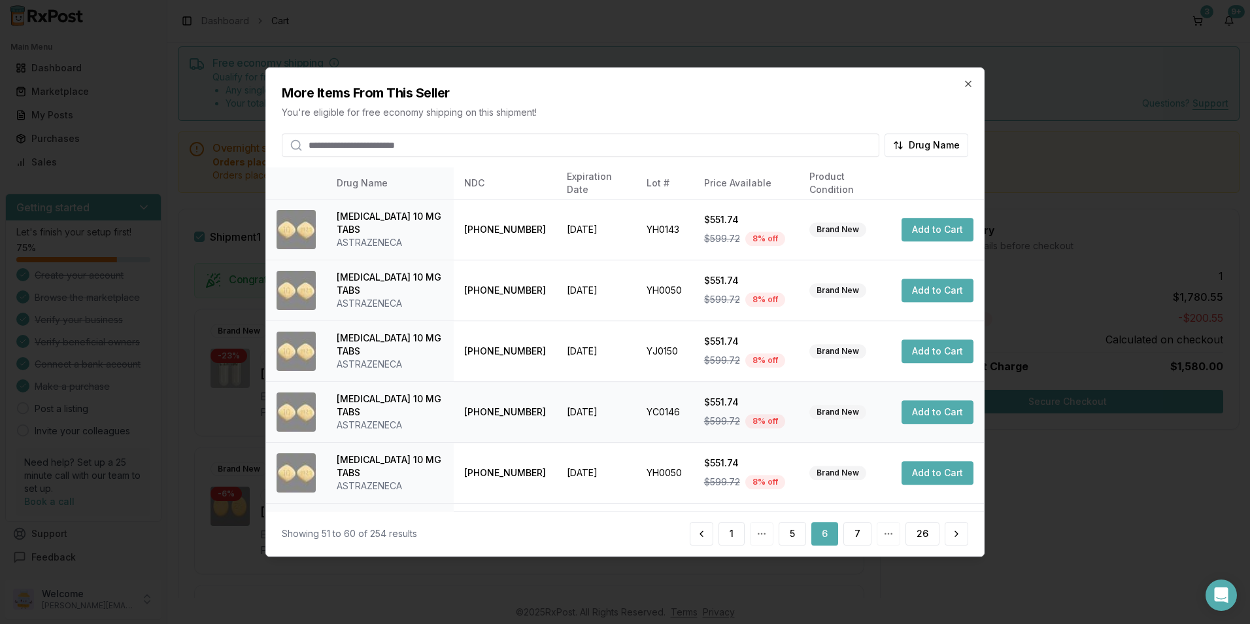
scroll to position [296, 0]
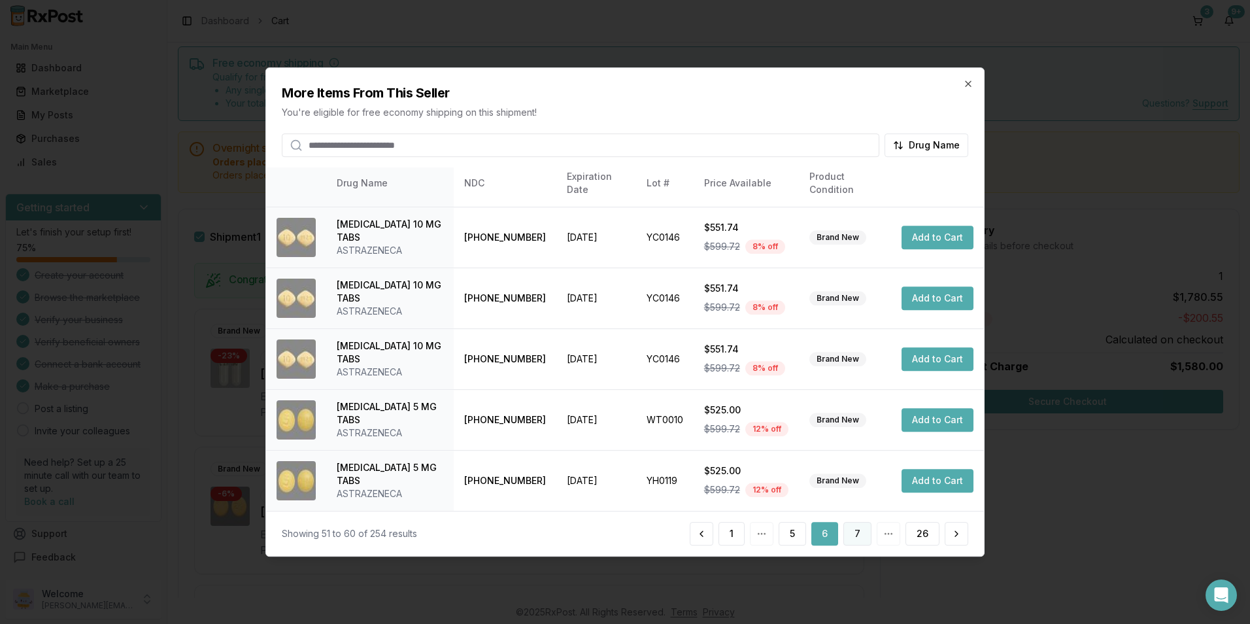
click at [858, 533] on button "7" at bounding box center [857, 534] width 28 height 24
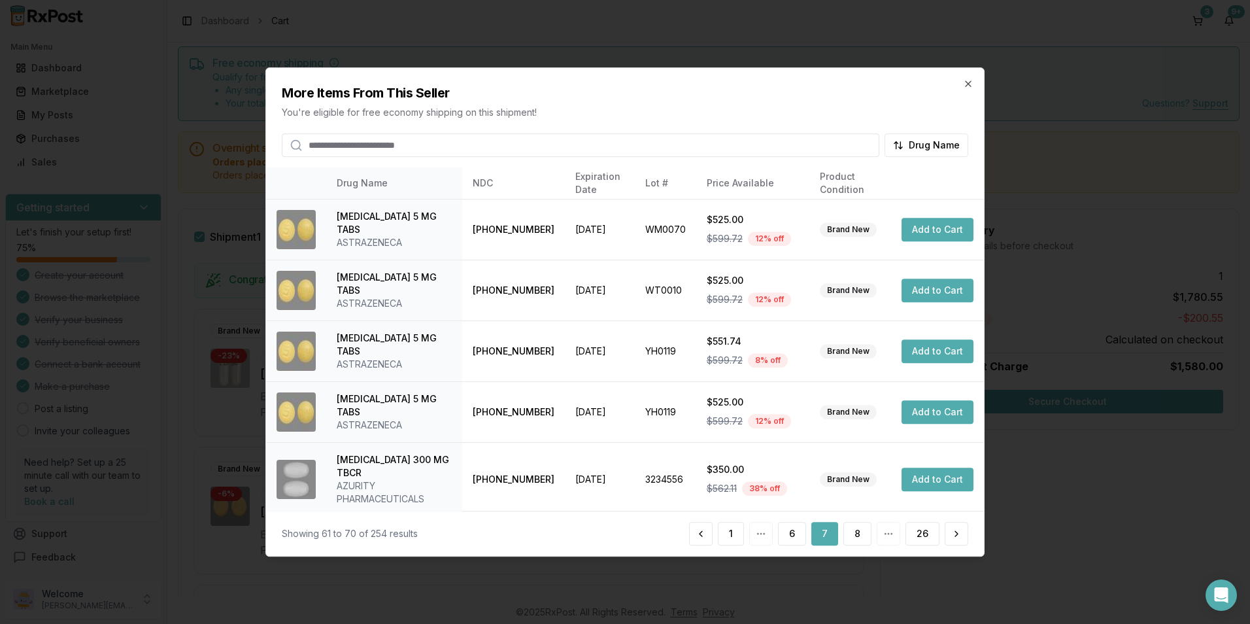
click at [858, 532] on button "8" at bounding box center [857, 534] width 28 height 24
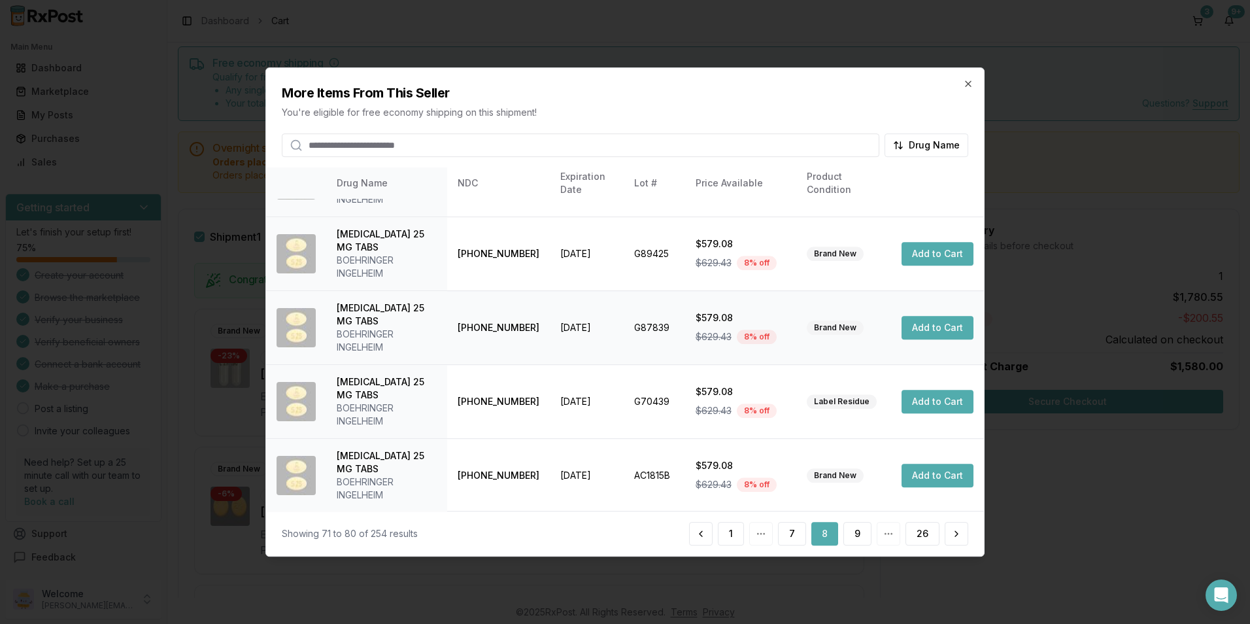
scroll to position [414, 0]
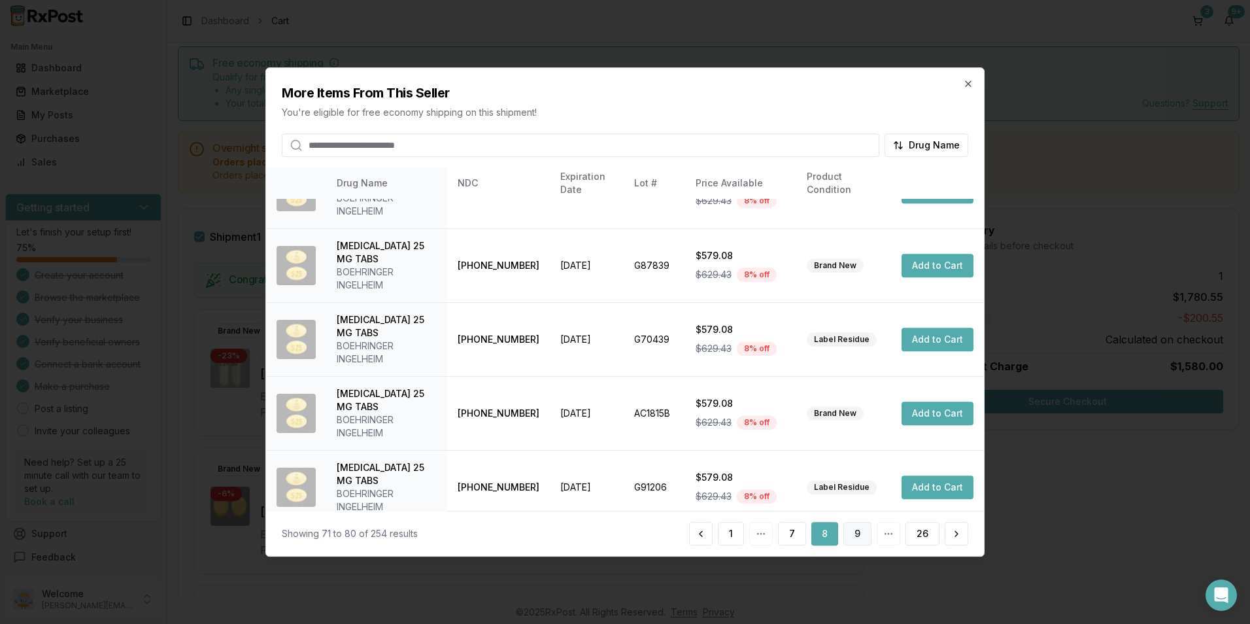
click at [858, 534] on button "9" at bounding box center [857, 534] width 28 height 24
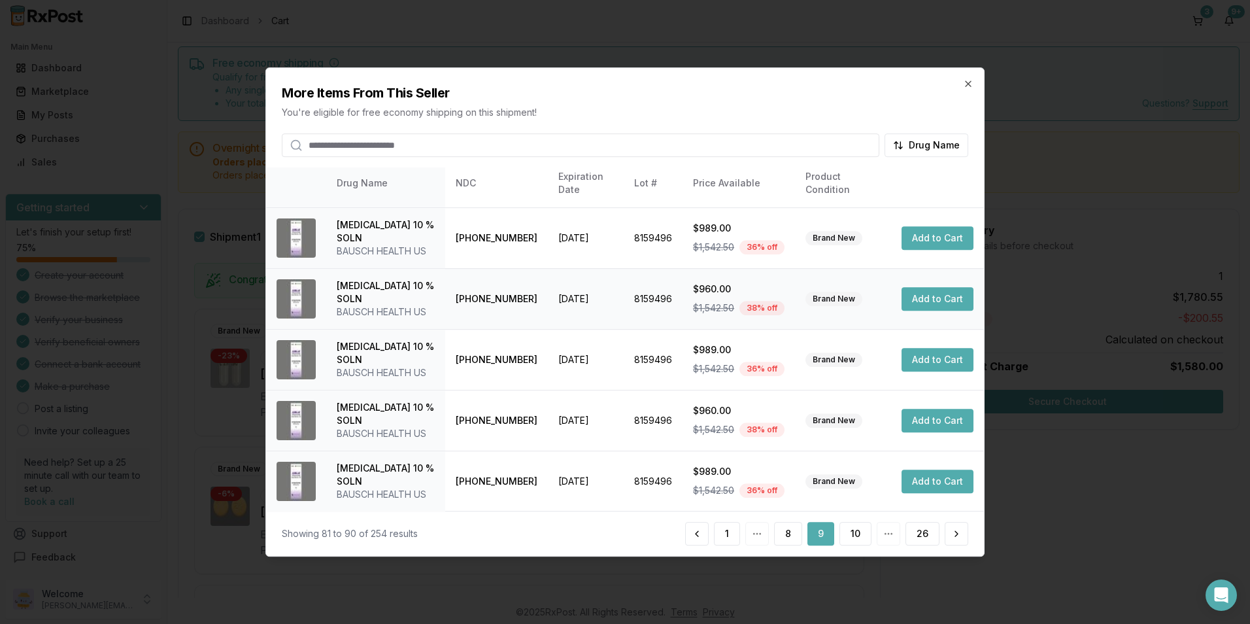
scroll to position [322, 0]
click at [852, 533] on button "10" at bounding box center [856, 534] width 32 height 24
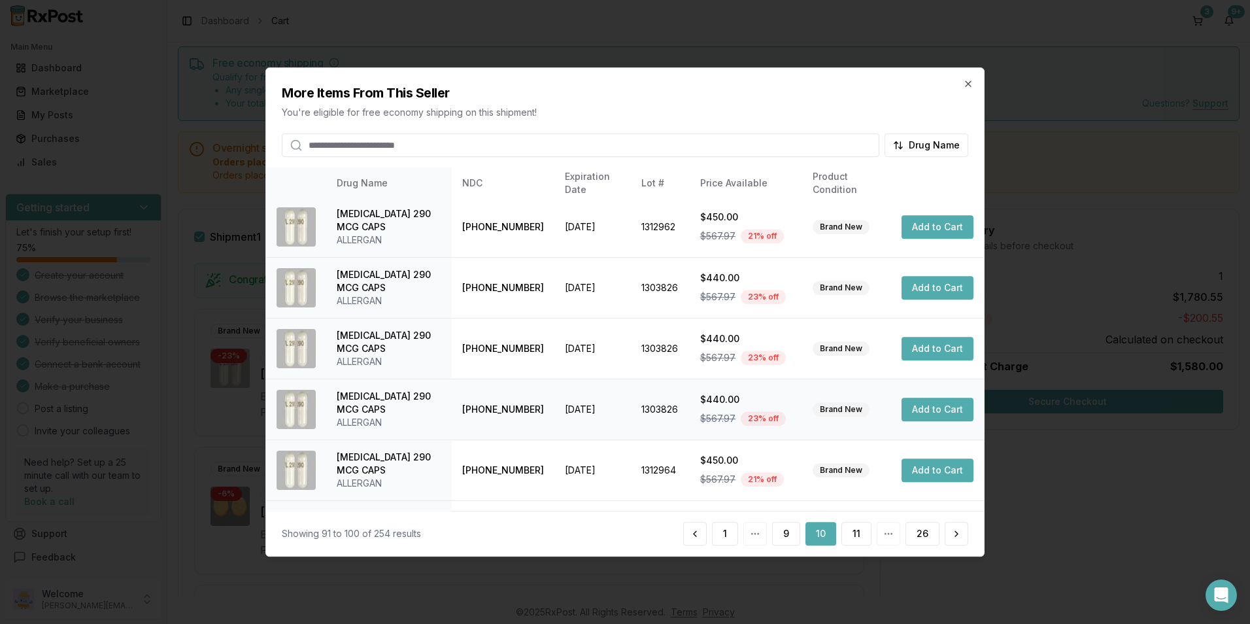
scroll to position [296, 0]
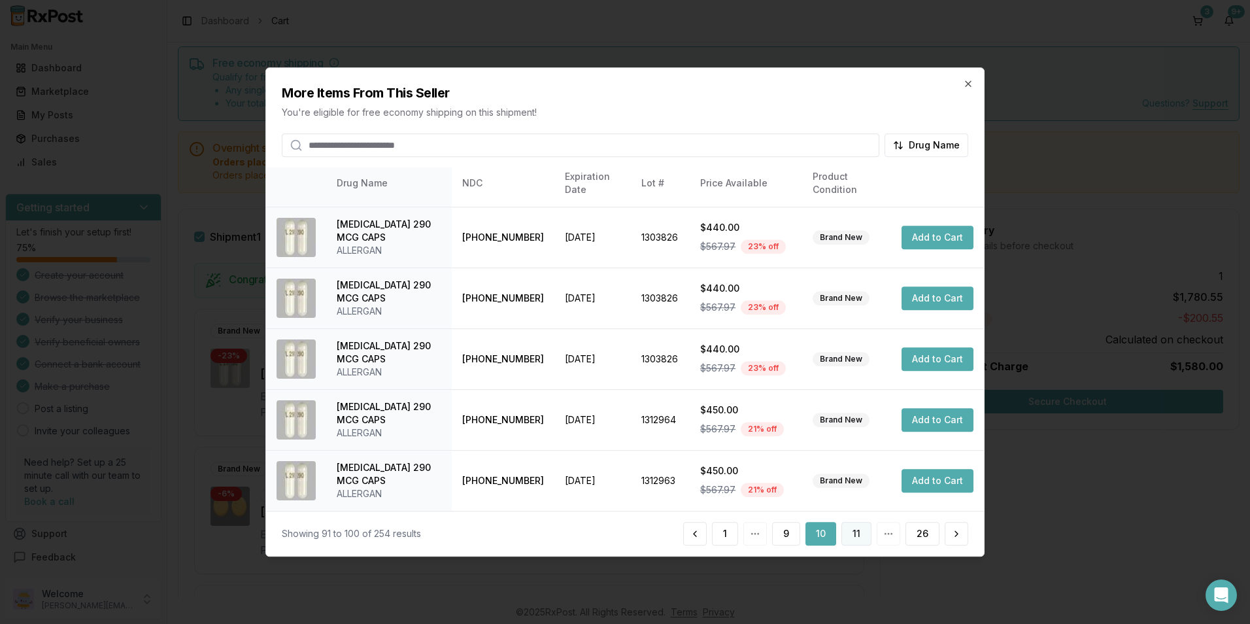
click at [855, 532] on button "11" at bounding box center [856, 534] width 30 height 24
click at [862, 532] on button "12" at bounding box center [856, 534] width 32 height 24
click at [853, 530] on button "13" at bounding box center [856, 534] width 32 height 24
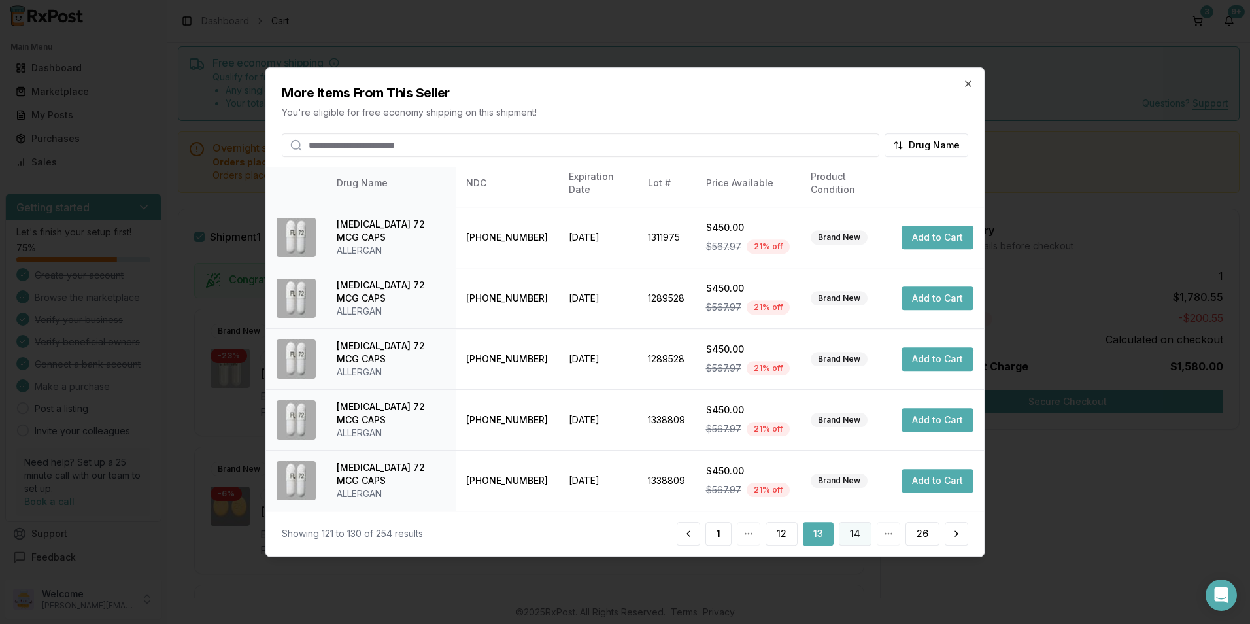
click at [848, 535] on button "14" at bounding box center [855, 534] width 33 height 24
click at [855, 530] on button "15" at bounding box center [855, 534] width 31 height 24
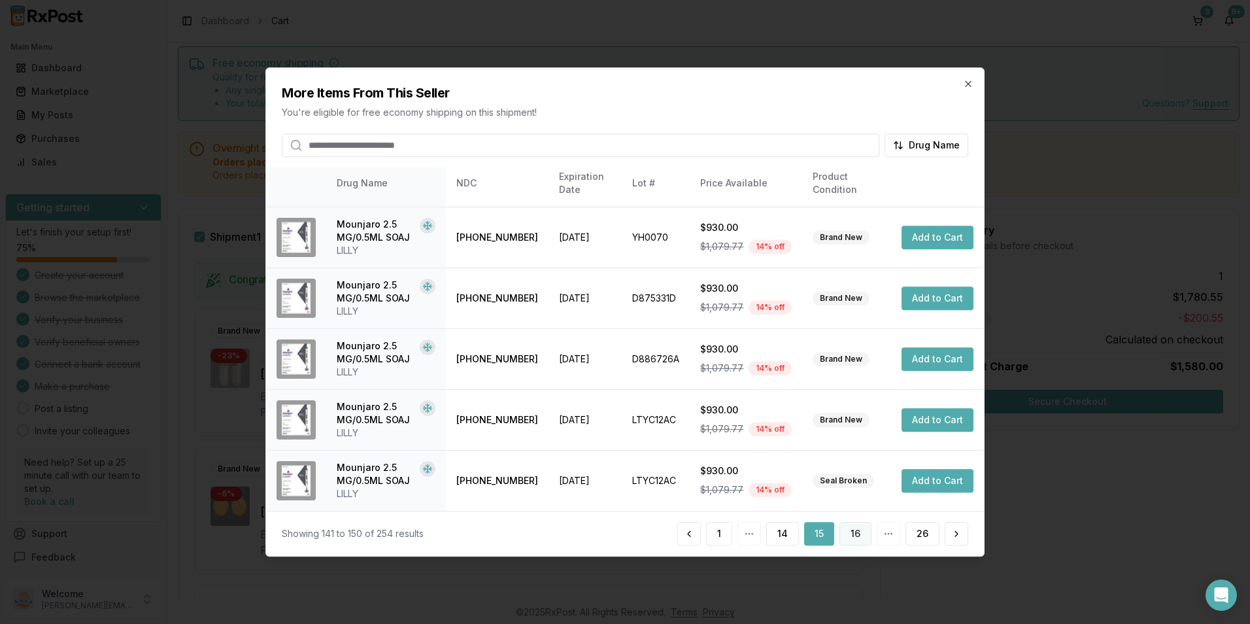
click at [854, 538] on button "16" at bounding box center [856, 534] width 32 height 24
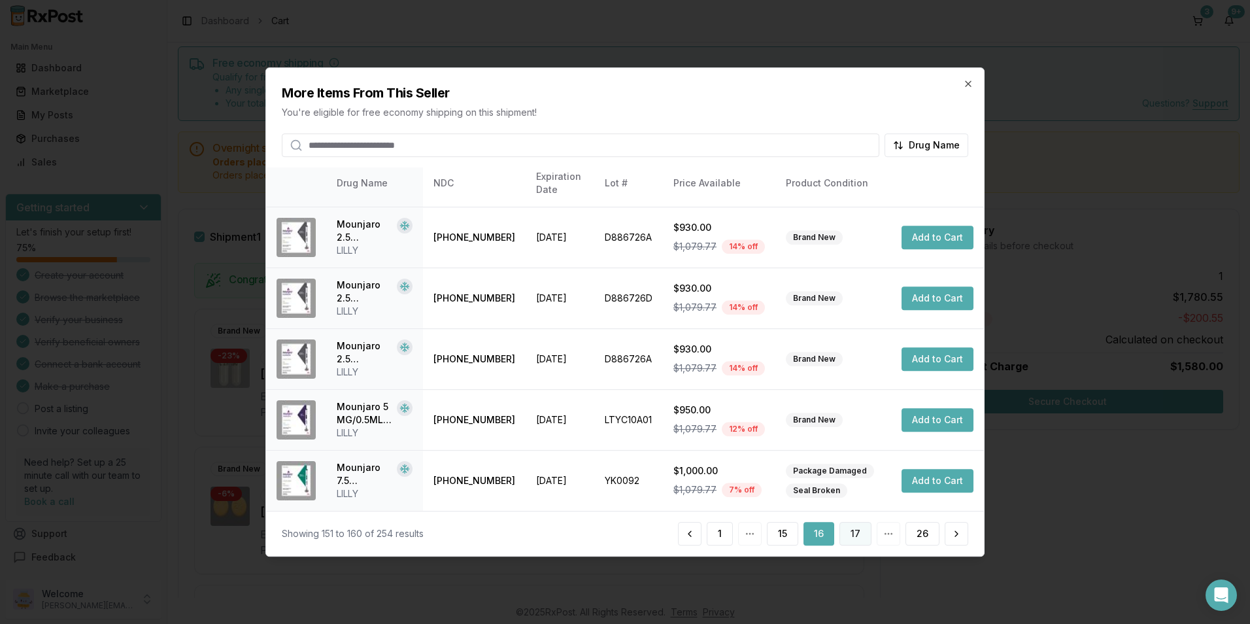
click at [851, 530] on button "17" at bounding box center [856, 534] width 32 height 24
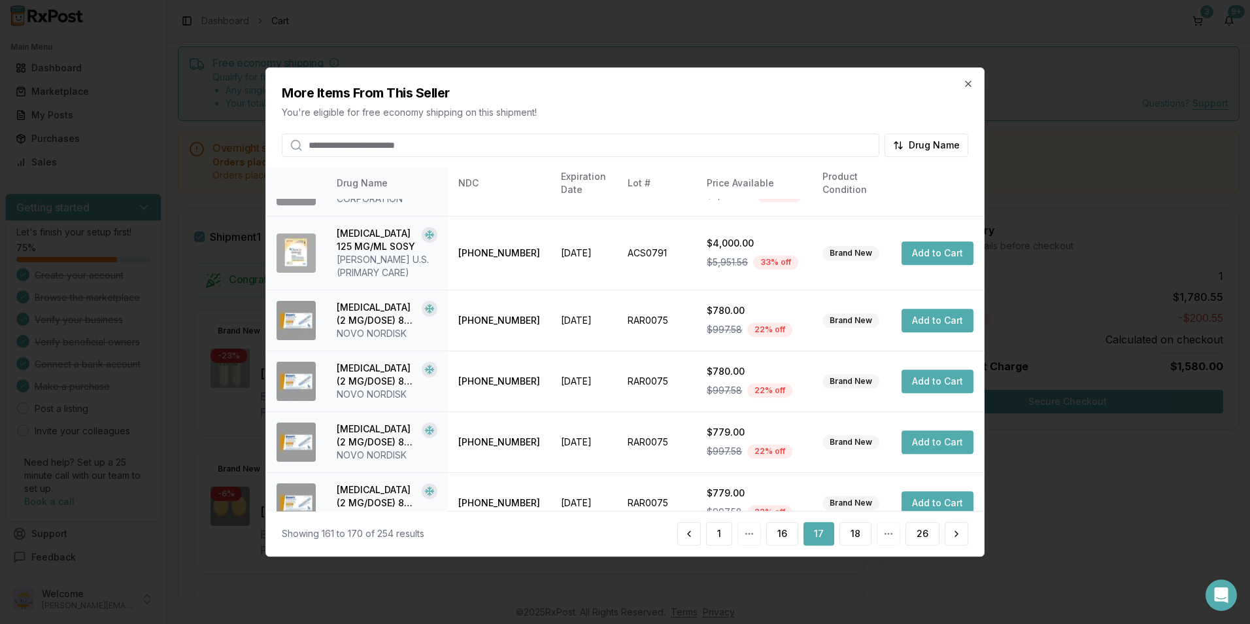
scroll to position [309, 0]
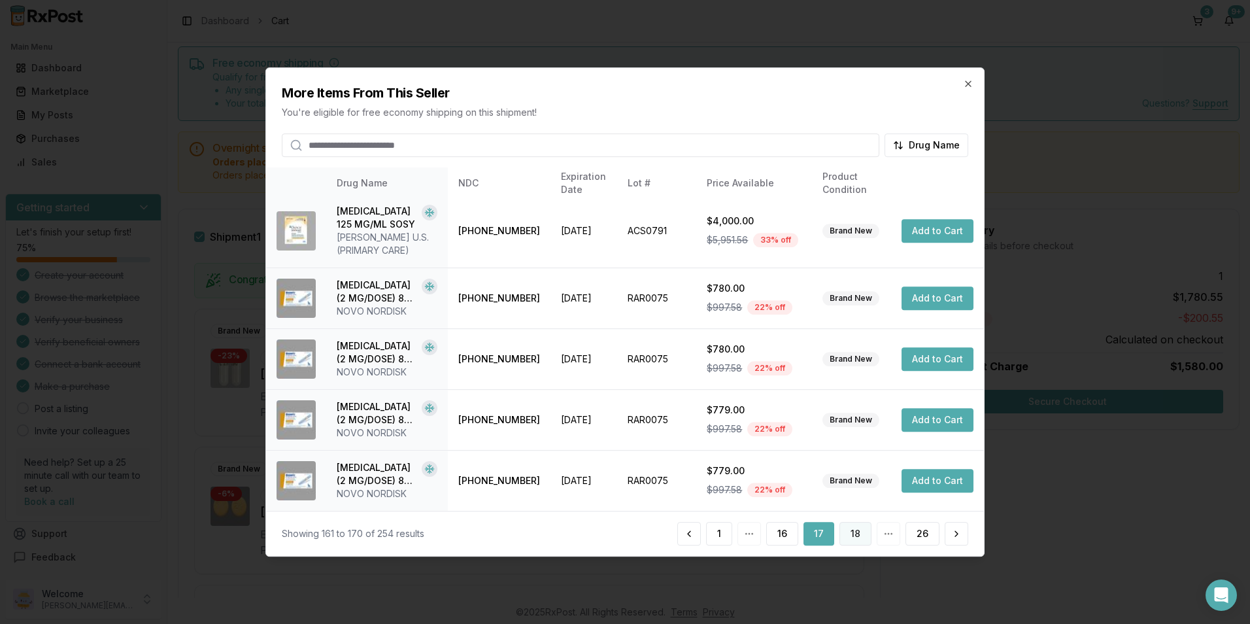
click at [855, 540] on button "18" at bounding box center [856, 534] width 32 height 24
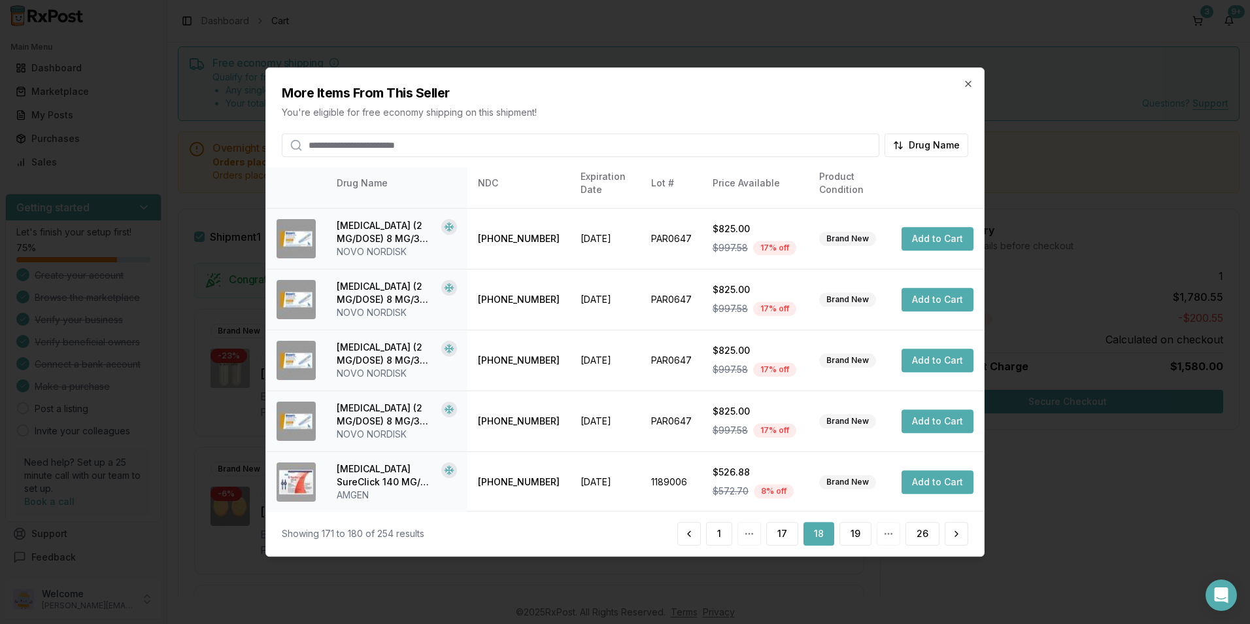
scroll to position [296, 0]
click at [844, 532] on button "19" at bounding box center [856, 534] width 32 height 24
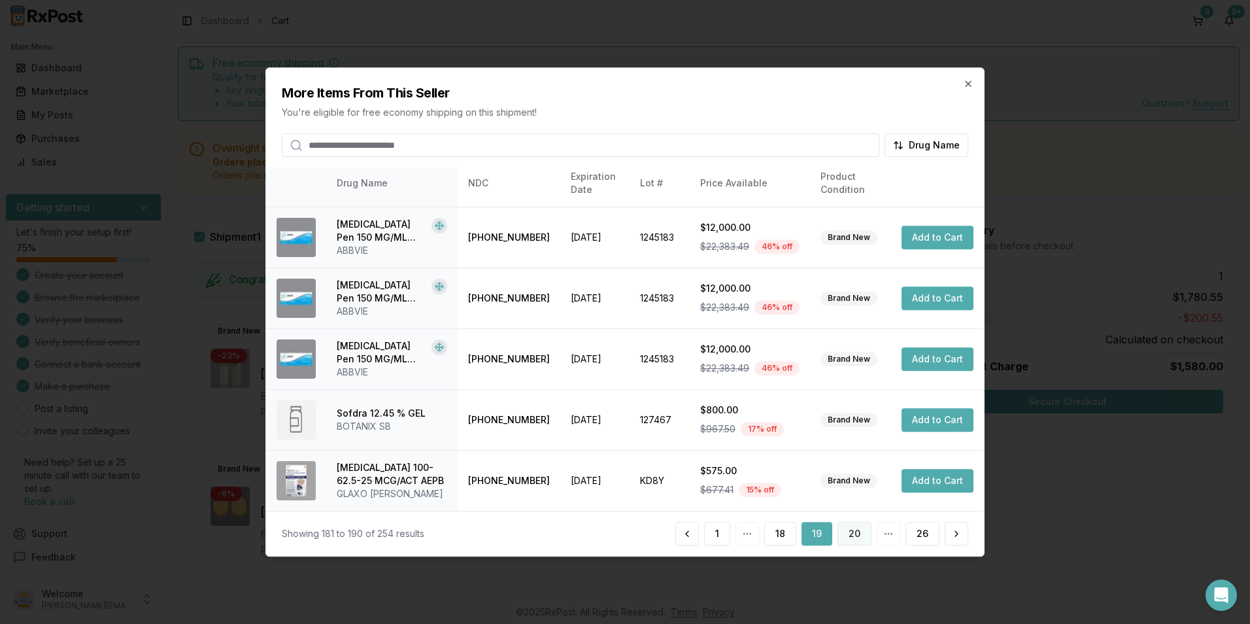
click at [847, 533] on button "20" at bounding box center [855, 534] width 34 height 24
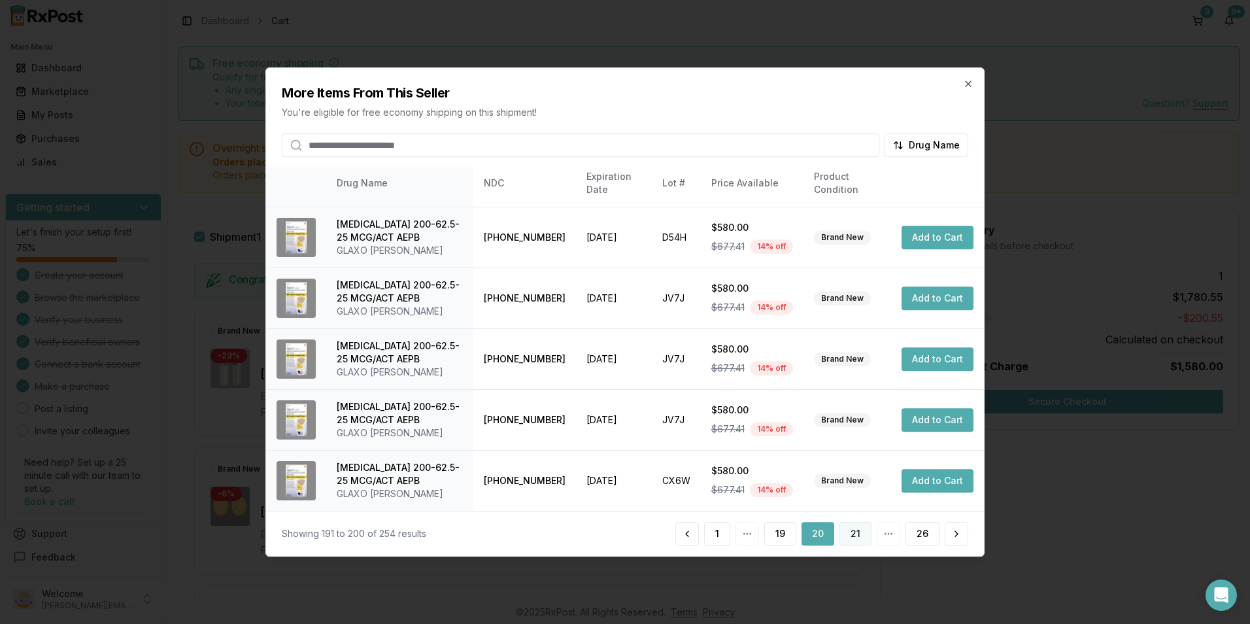
click at [858, 530] on button "21" at bounding box center [856, 534] width 32 height 24
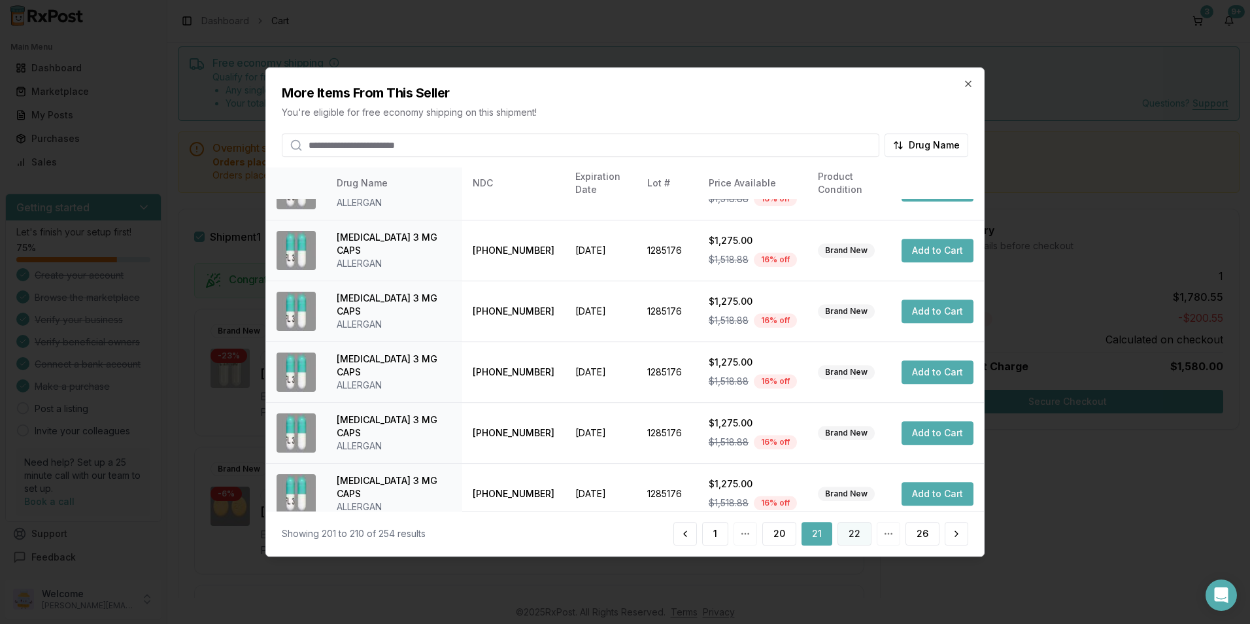
click at [853, 536] on button "22" at bounding box center [855, 534] width 34 height 24
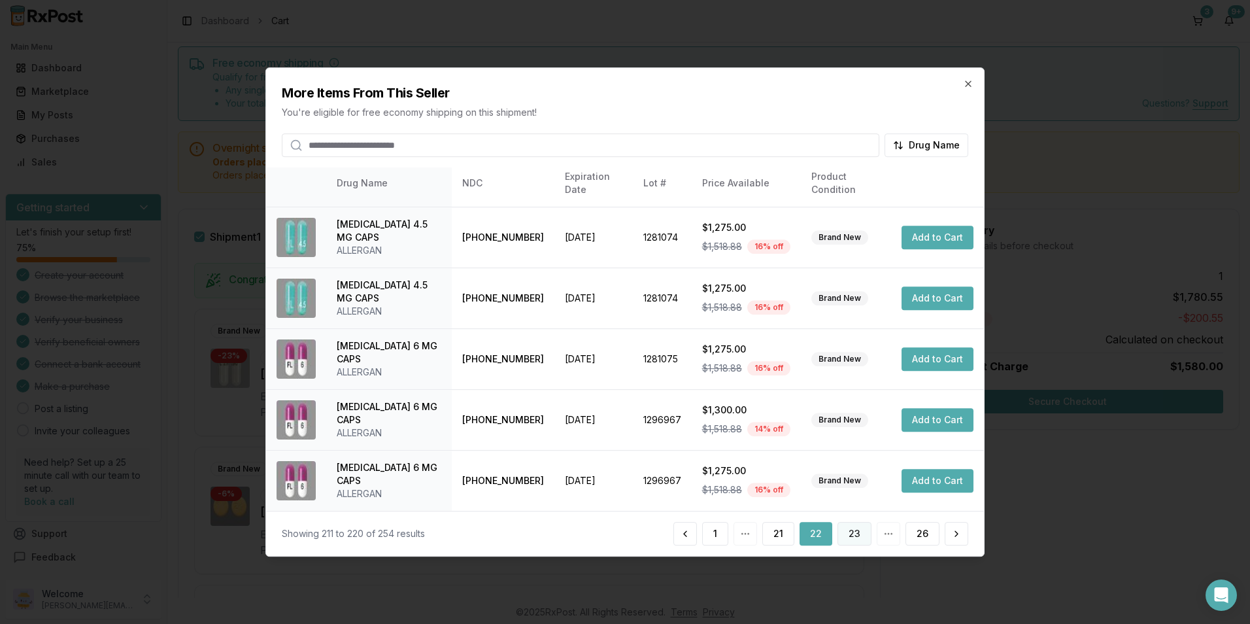
click at [848, 536] on button "23" at bounding box center [855, 534] width 34 height 24
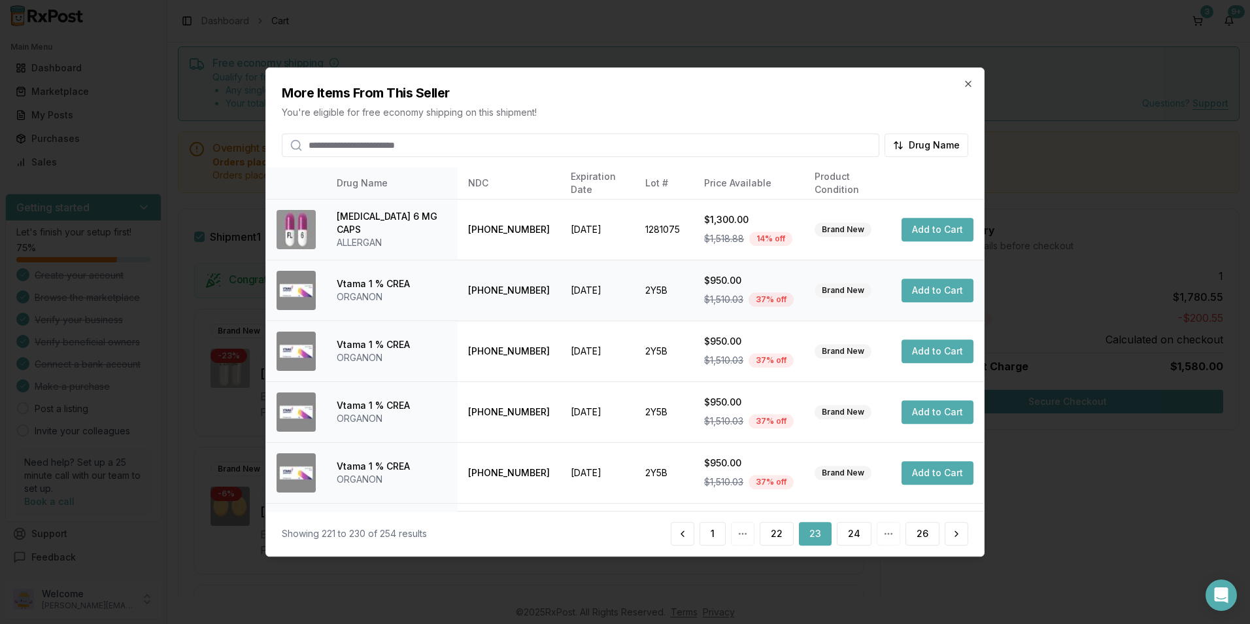
scroll to position [299, 0]
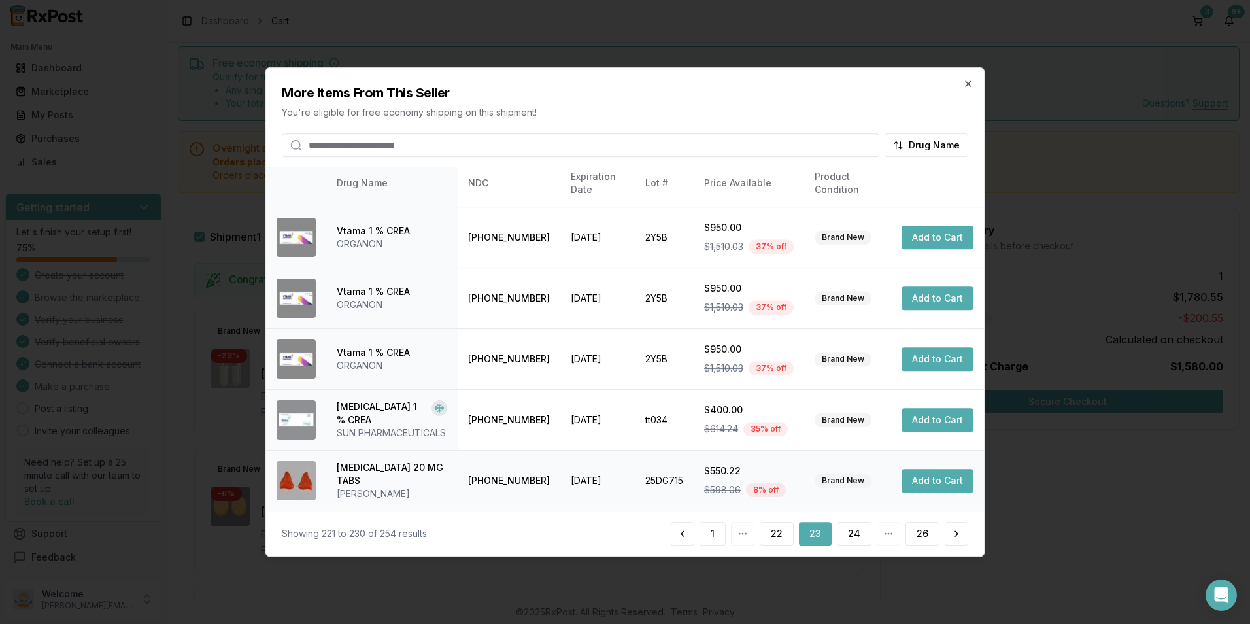
click at [913, 480] on button "Add to Cart" at bounding box center [938, 481] width 72 height 24
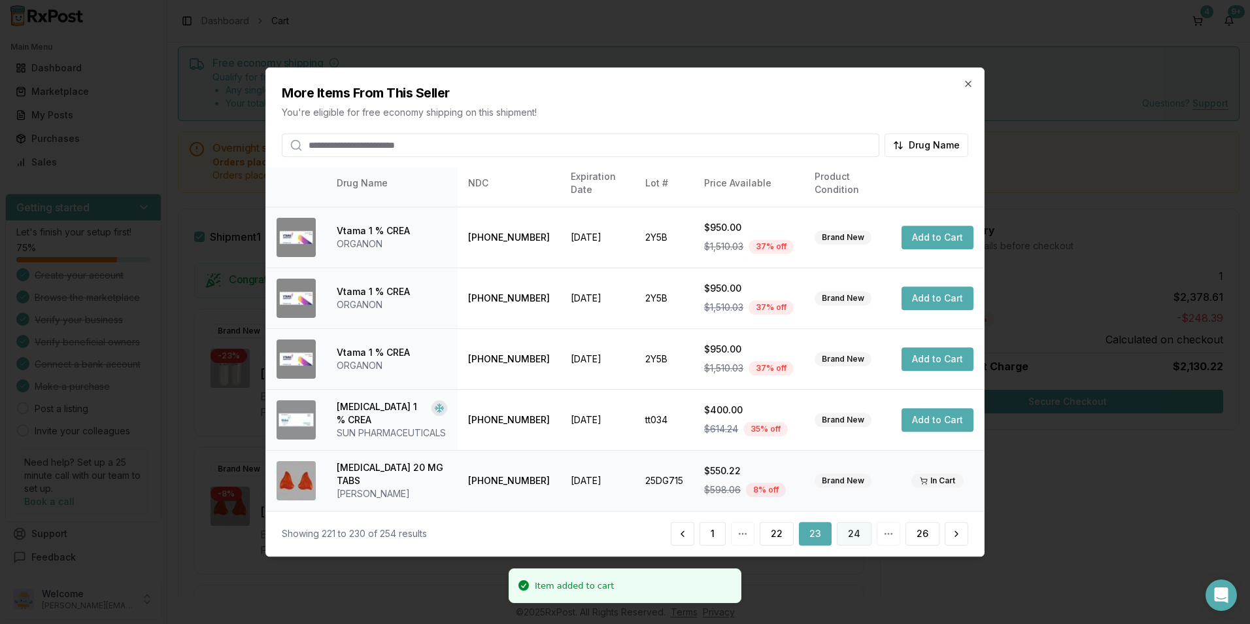
click at [855, 530] on button "24" at bounding box center [854, 534] width 35 height 24
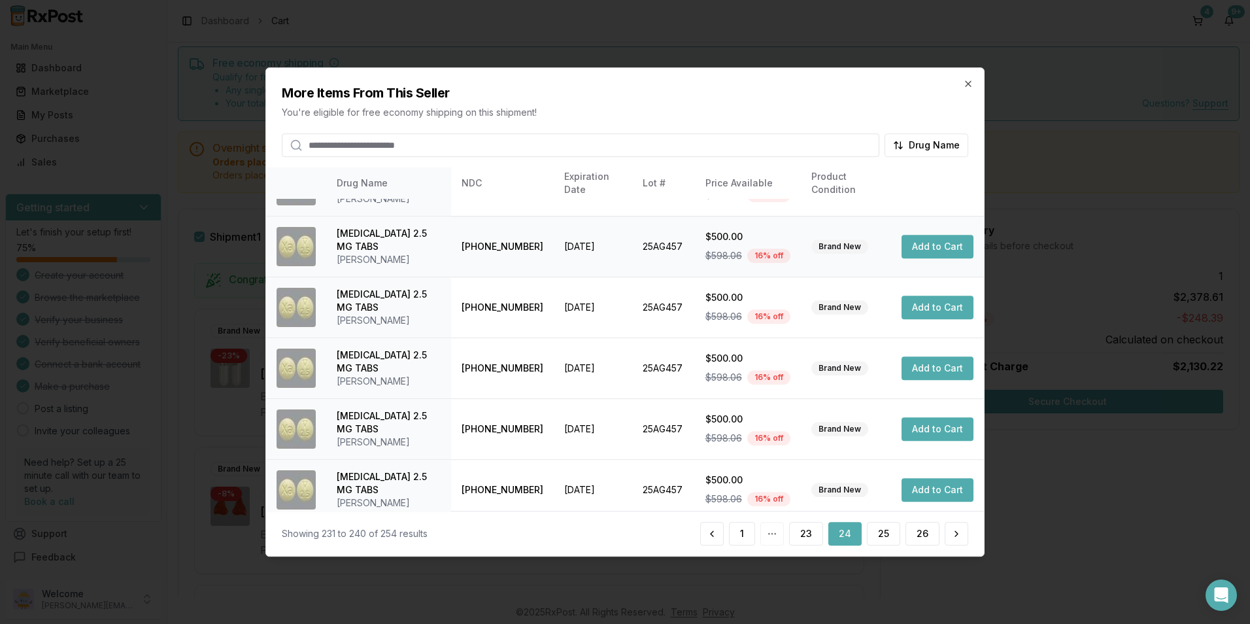
scroll to position [296, 0]
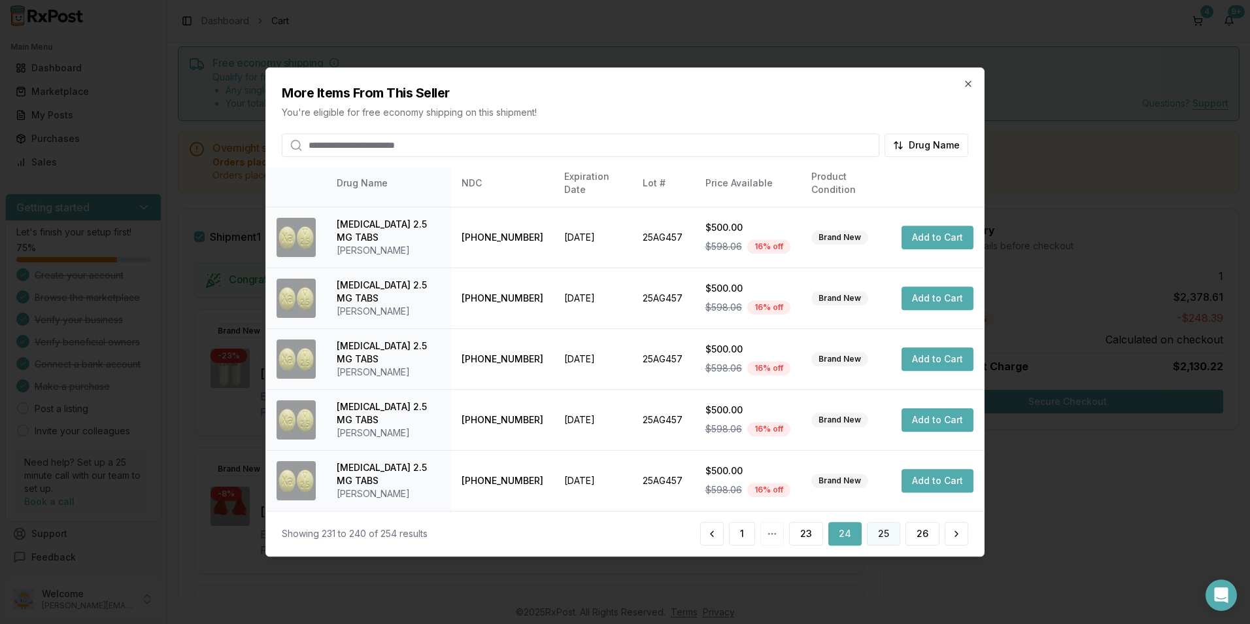
click at [877, 531] on button "25" at bounding box center [883, 534] width 33 height 24
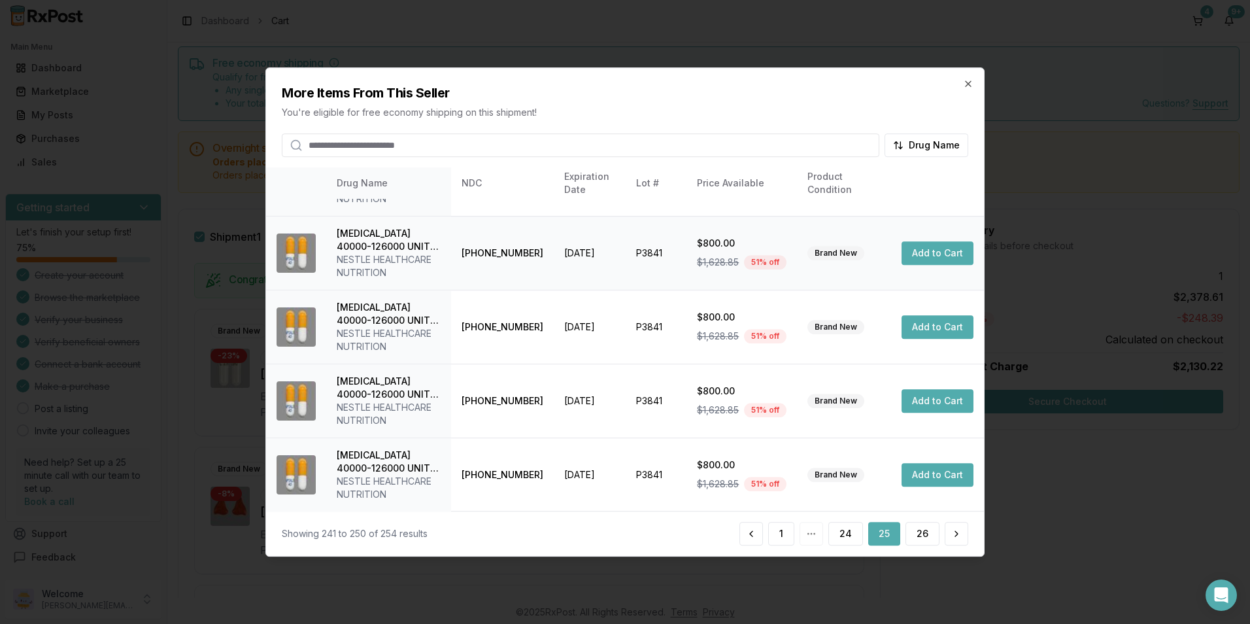
scroll to position [362, 0]
click at [917, 533] on button "26" at bounding box center [923, 534] width 34 height 24
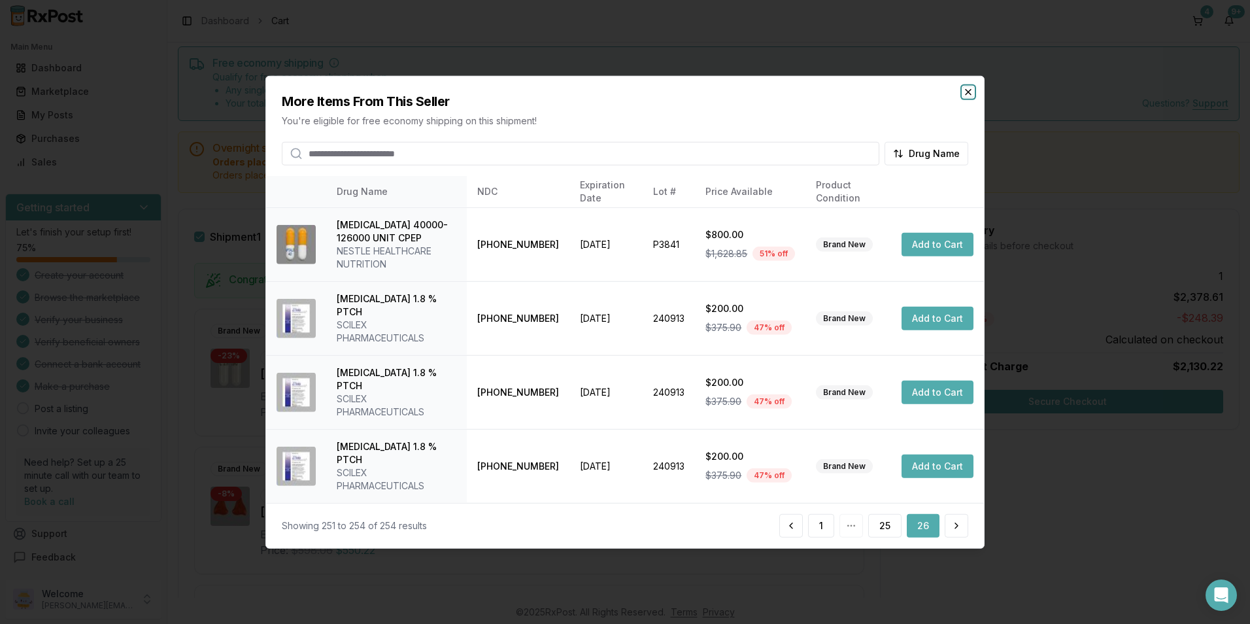
click at [964, 97] on icon "button" at bounding box center [968, 92] width 10 height 10
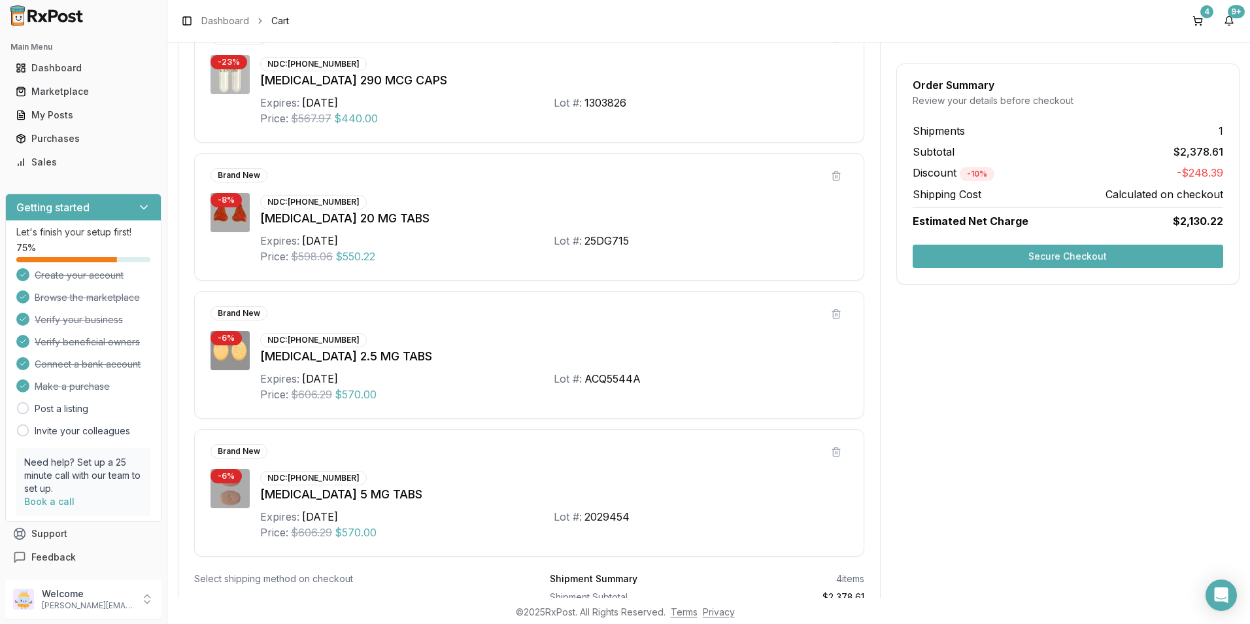
scroll to position [308, 0]
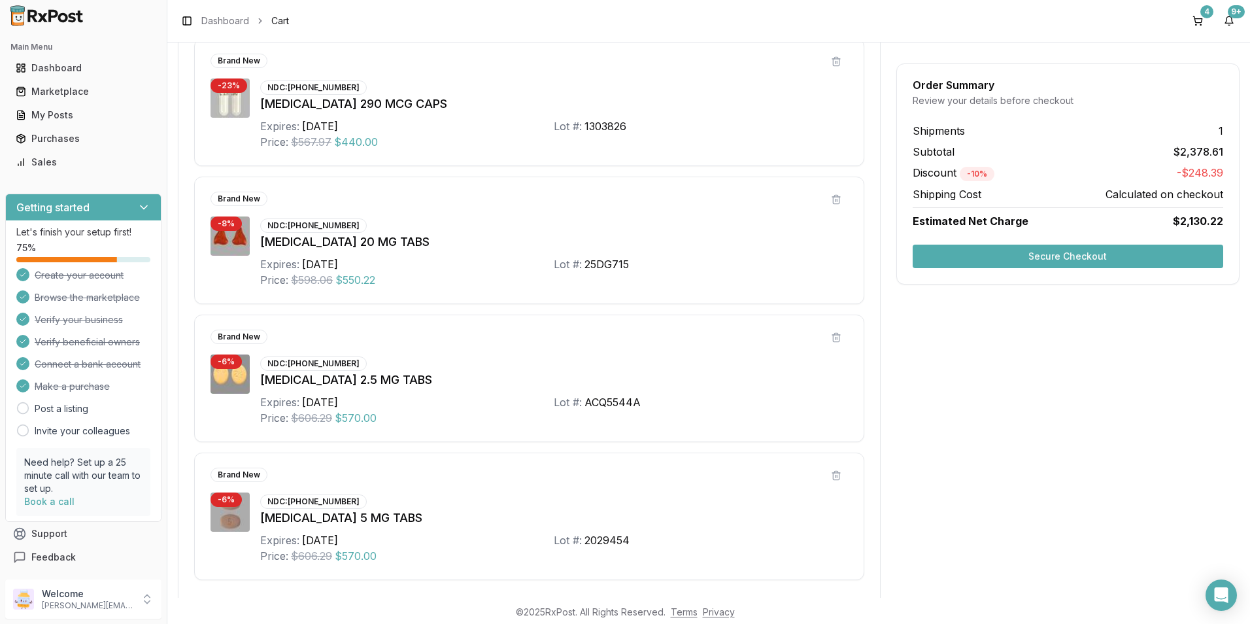
click at [949, 261] on button "Secure Checkout" at bounding box center [1068, 257] width 311 height 24
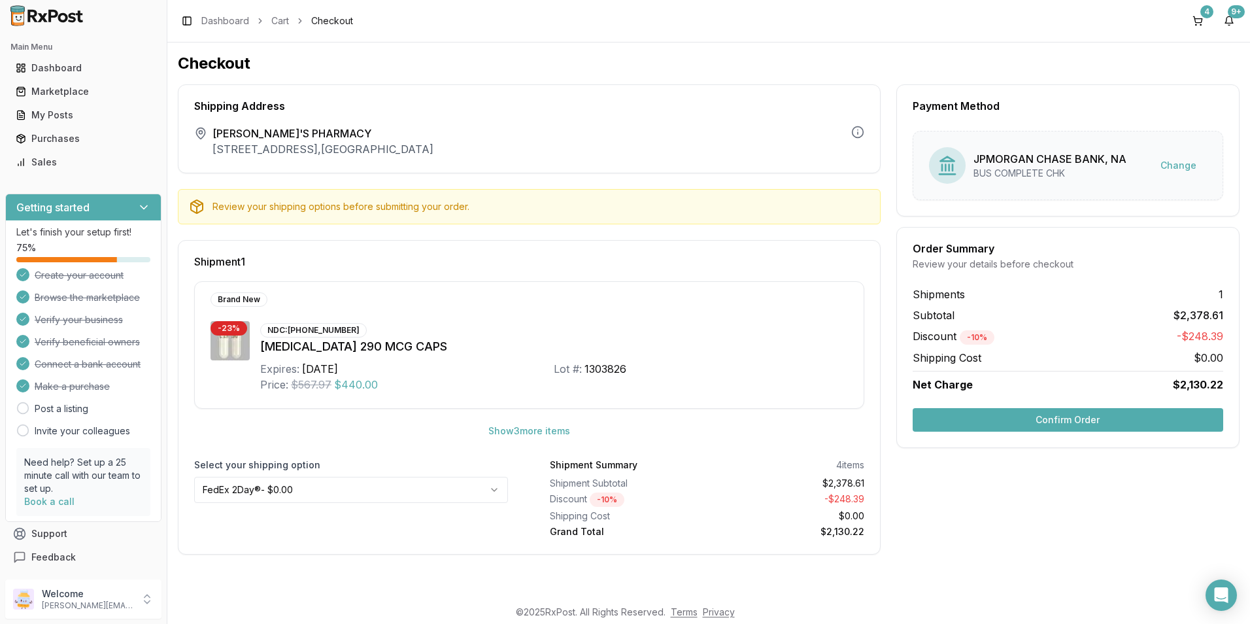
click at [976, 417] on button "Confirm Order" at bounding box center [1068, 420] width 311 height 24
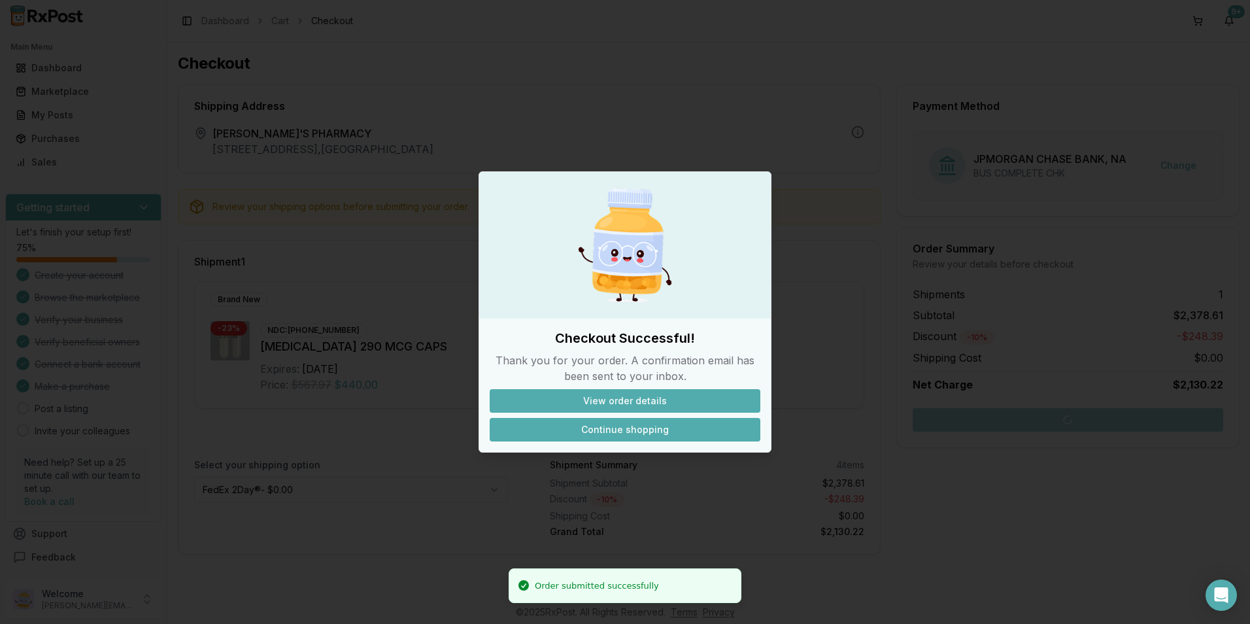
click at [639, 421] on button "Continue shopping" at bounding box center [625, 430] width 271 height 24
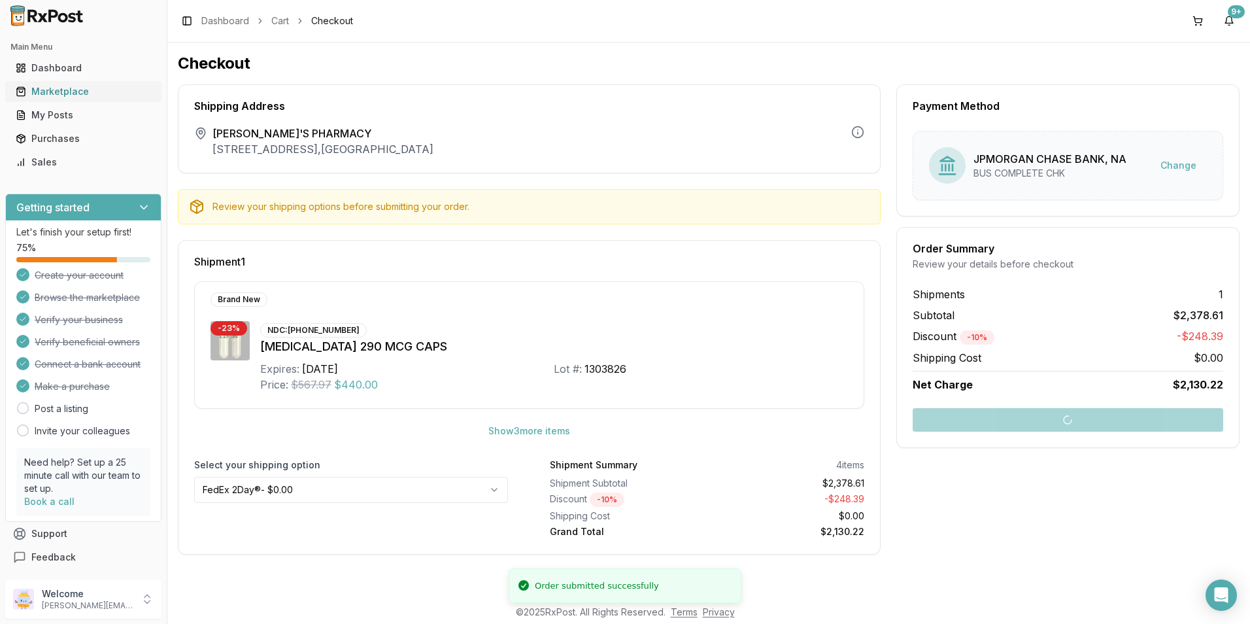
click at [70, 90] on div "Marketplace" at bounding box center [83, 91] width 135 height 13
